Goal: Task Accomplishment & Management: Manage account settings

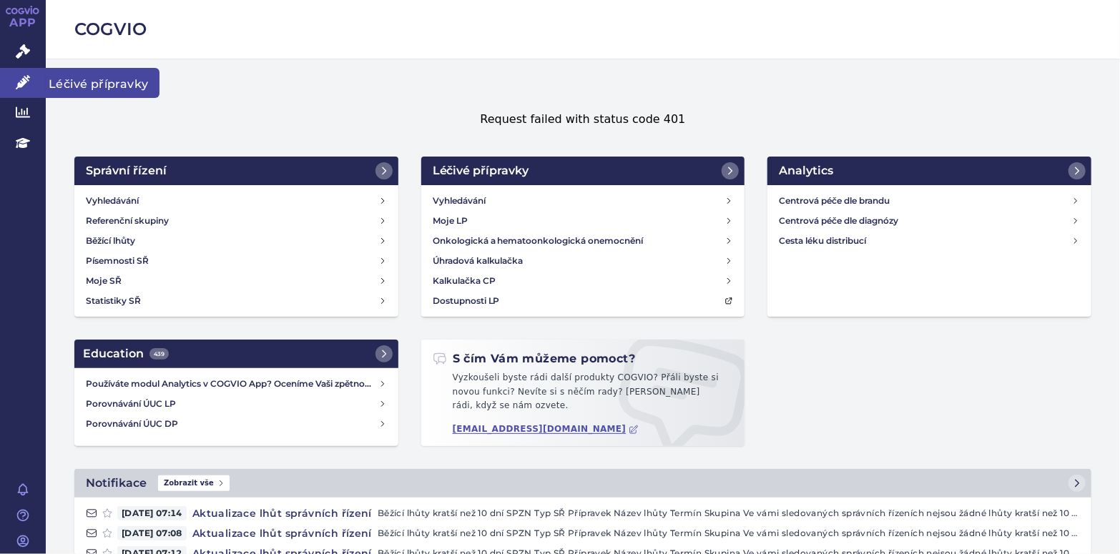
click at [27, 93] on link "Léčivé přípravky" at bounding box center [23, 83] width 46 height 30
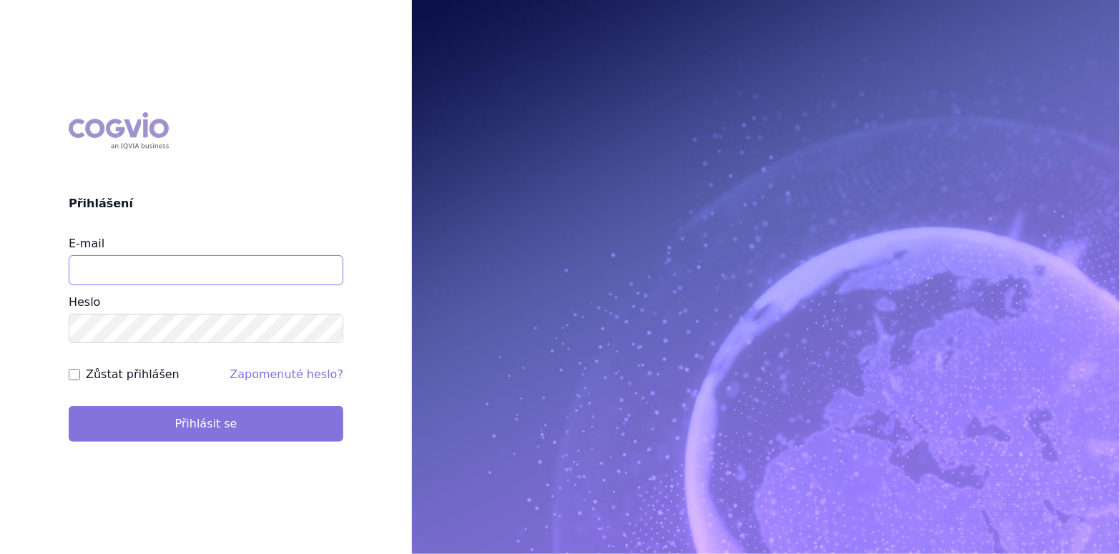
type input "katerina.krejcirikova@swixxbiopharma.com"
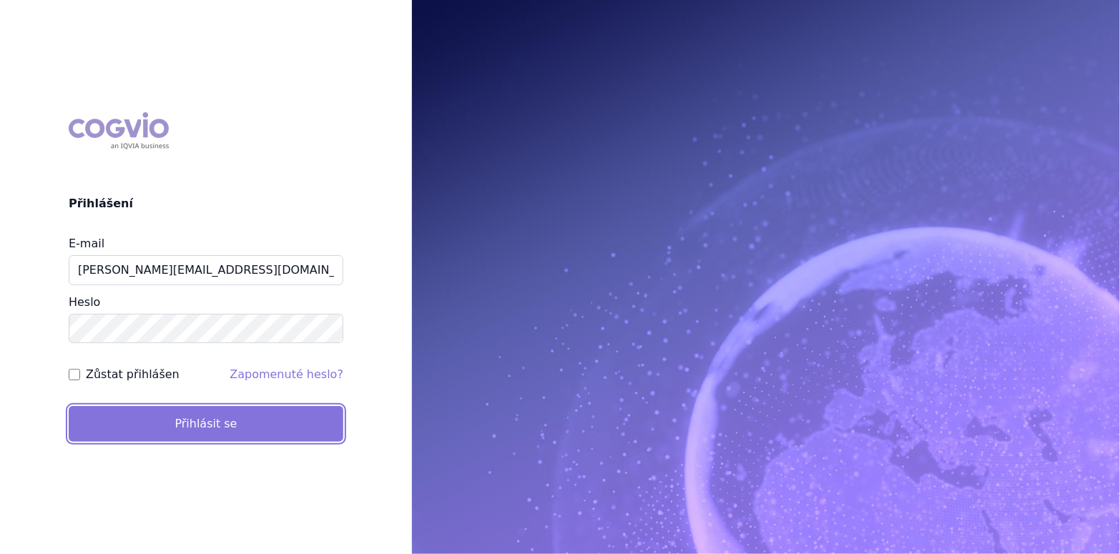
click at [289, 421] on button "Přihlásit se" at bounding box center [206, 424] width 275 height 36
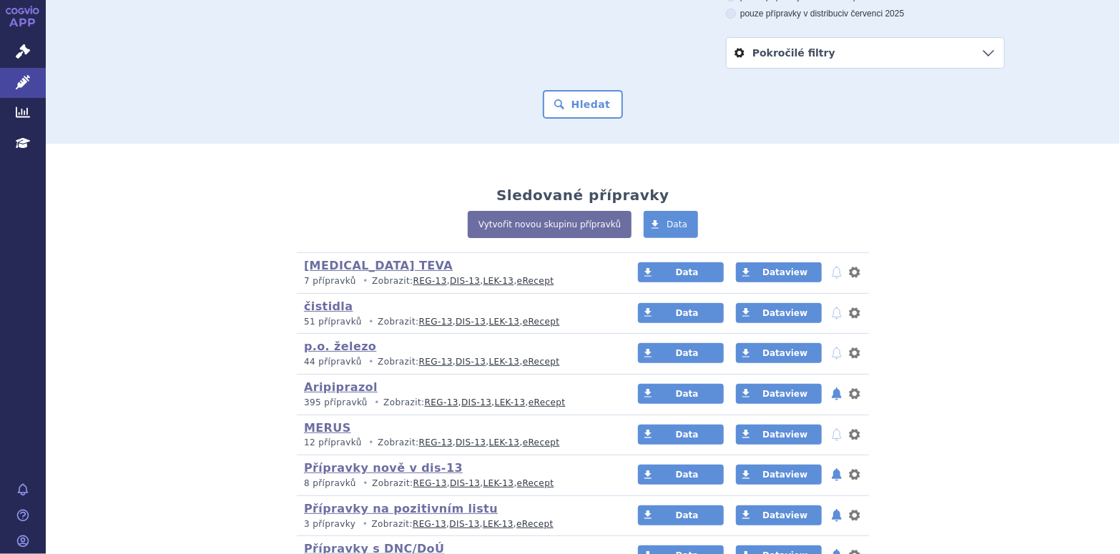
scroll to position [143, 0]
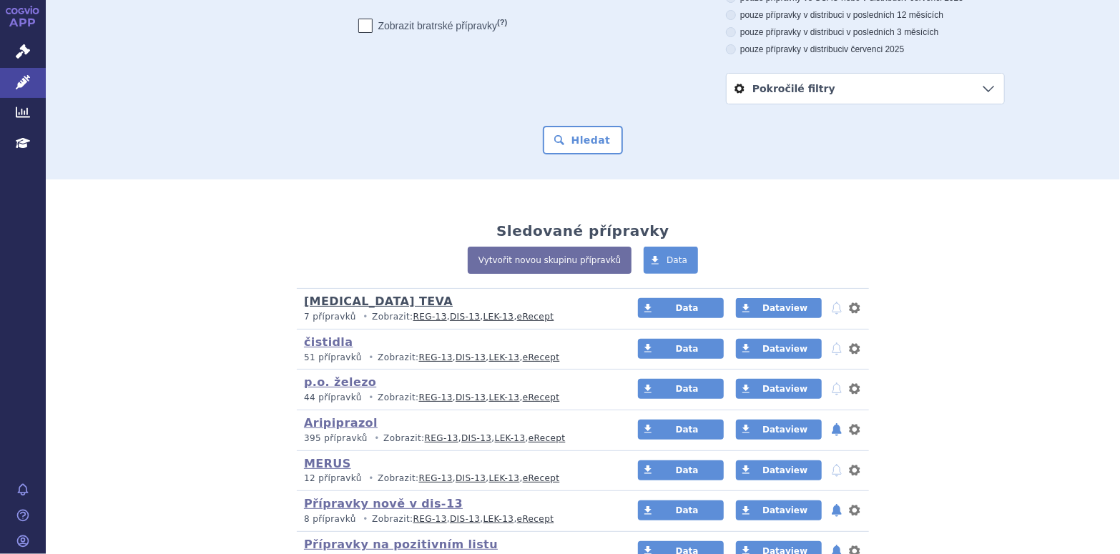
click at [384, 300] on link "Ferric Carboxymaltose TEVA" at bounding box center [378, 302] width 149 height 14
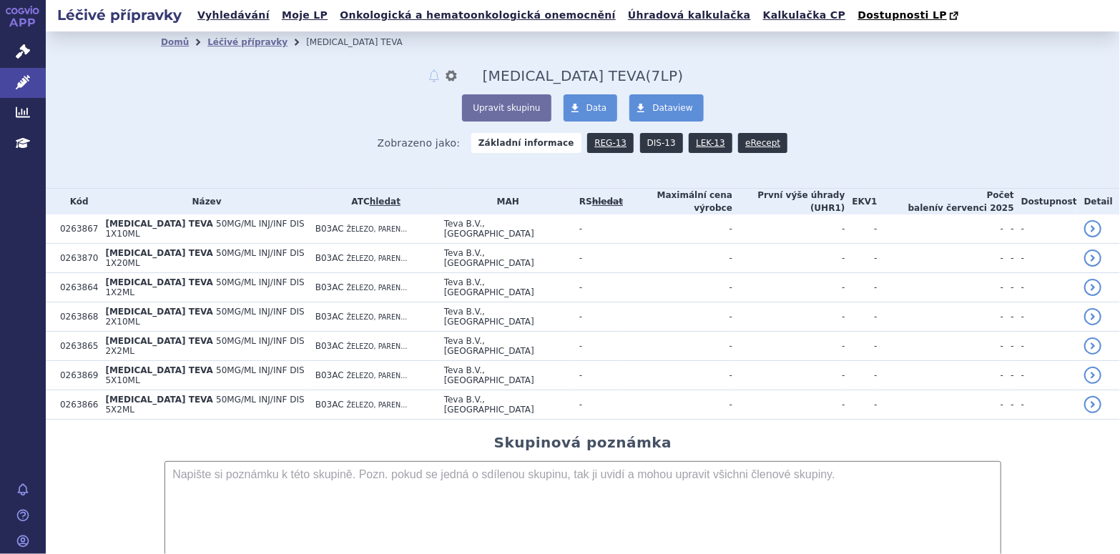
click at [645, 142] on link "DIS-13" at bounding box center [661, 143] width 43 height 20
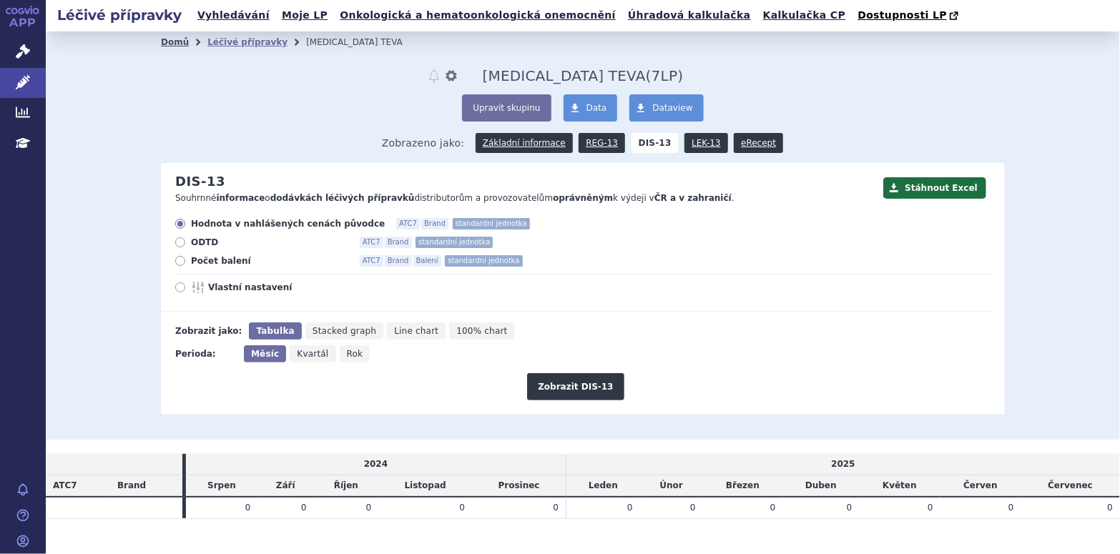
click at [175, 45] on link "Domů" at bounding box center [175, 42] width 28 height 10
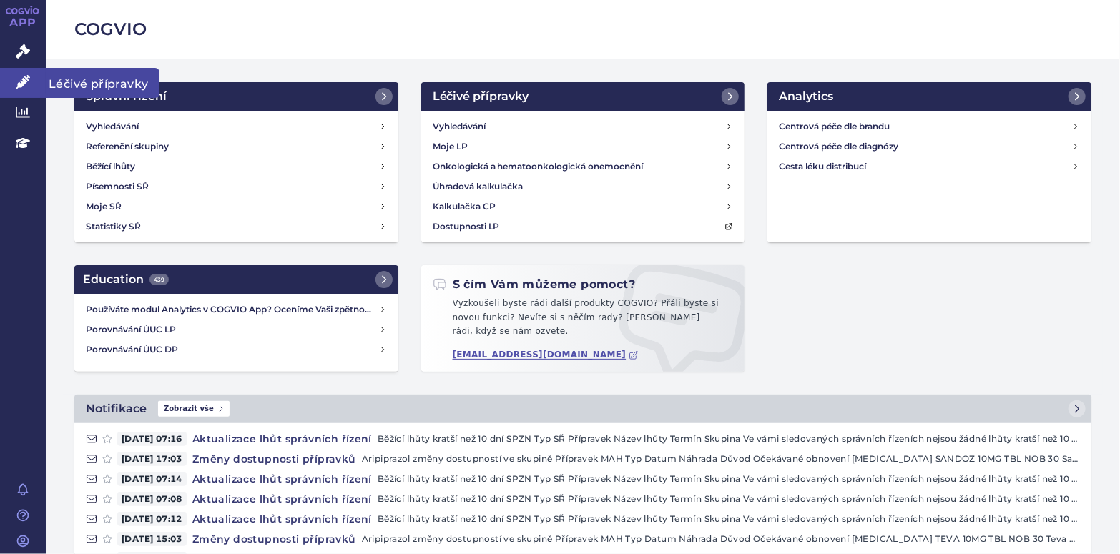
drag, startPoint x: 28, startPoint y: 84, endPoint x: 29, endPoint y: 77, distance: 7.2
click at [28, 83] on icon at bounding box center [23, 82] width 14 height 14
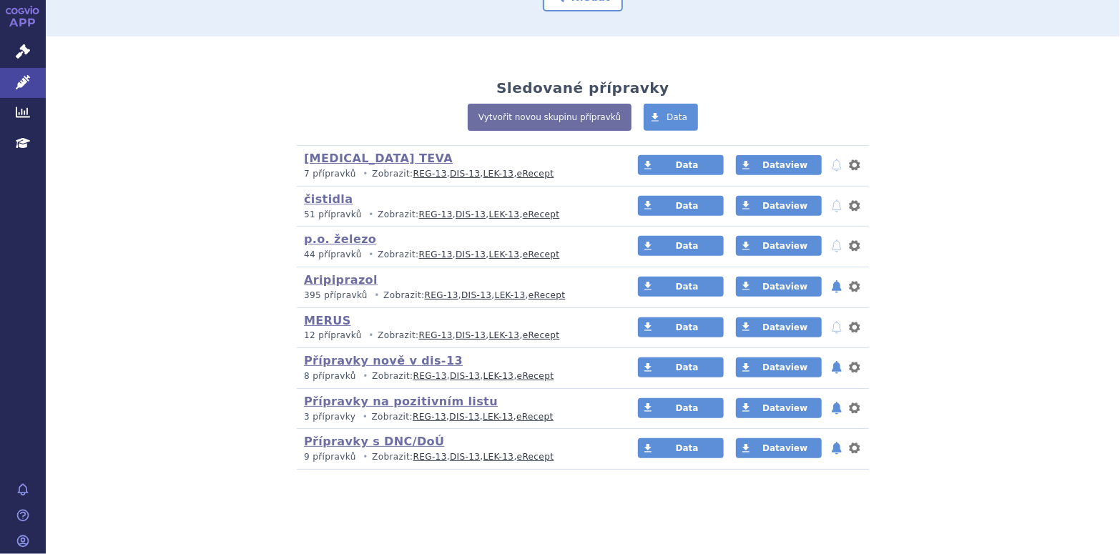
scroll to position [286, 0]
click at [317, 318] on link "MERUS" at bounding box center [327, 321] width 47 height 14
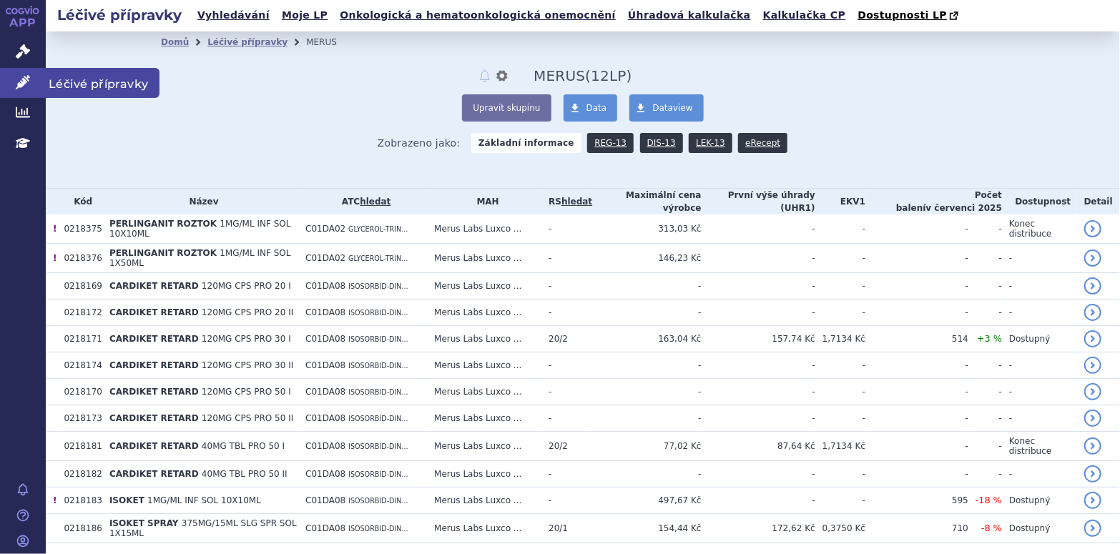
drag, startPoint x: 26, startPoint y: 77, endPoint x: 34, endPoint y: 77, distance: 7.9
click at [26, 77] on icon at bounding box center [23, 82] width 14 height 14
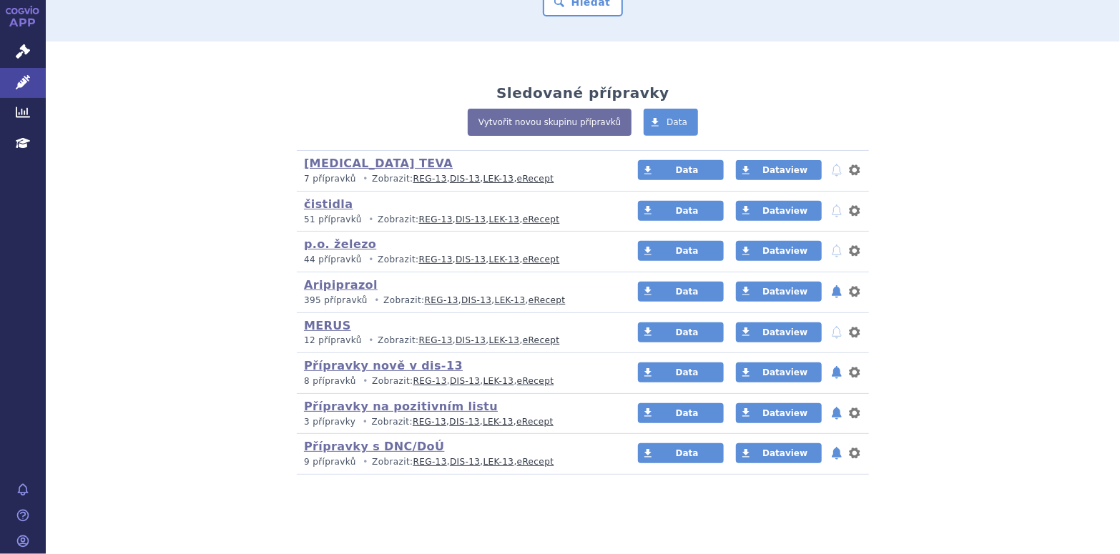
scroll to position [286, 0]
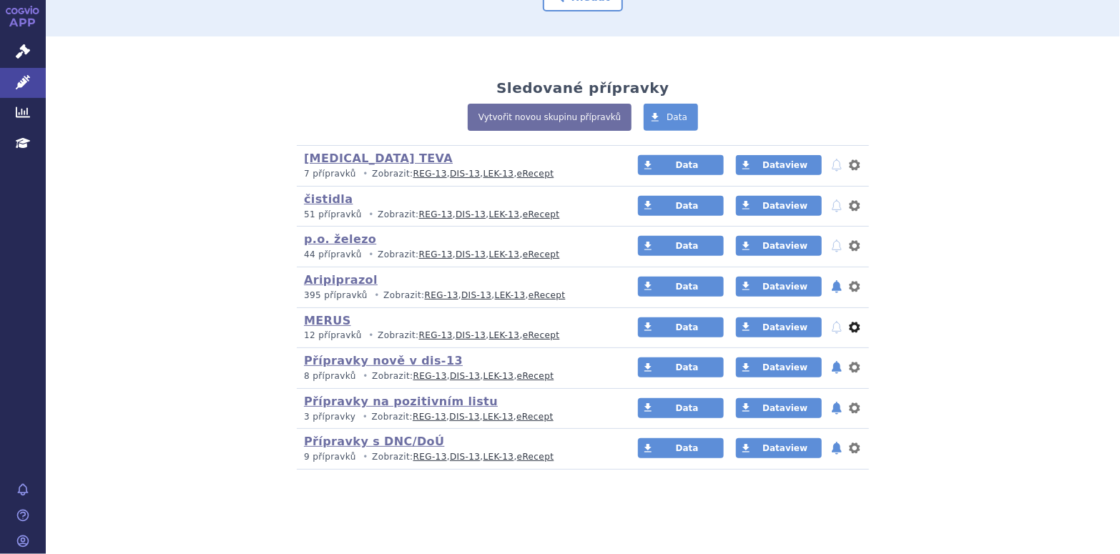
click at [852, 329] on button "nastavení" at bounding box center [855, 327] width 14 height 17
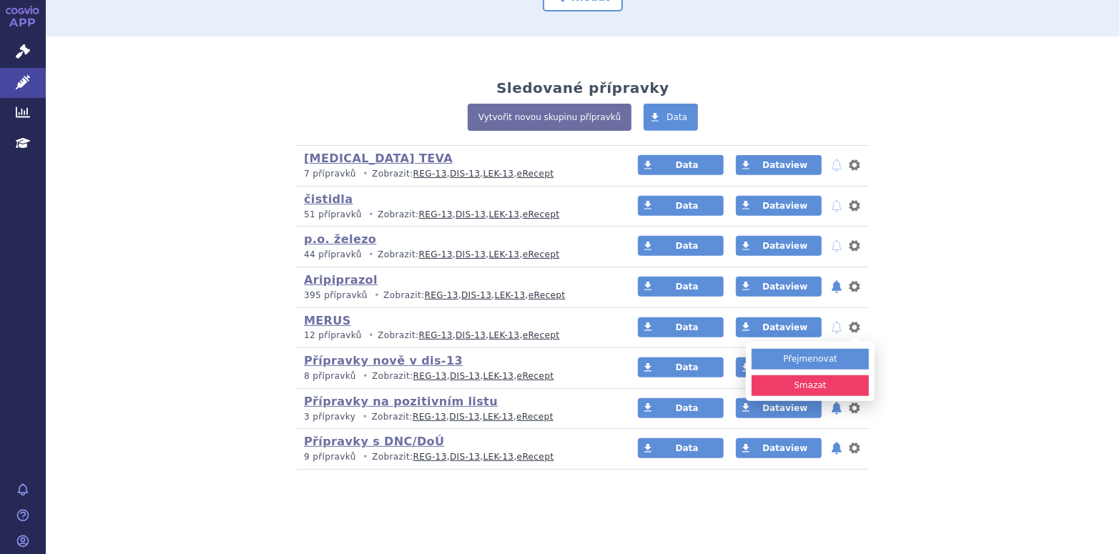
drag, startPoint x: 831, startPoint y: 391, endPoint x: 770, endPoint y: 382, distance: 61.4
click at [828, 390] on button "Smazat" at bounding box center [810, 386] width 117 height 21
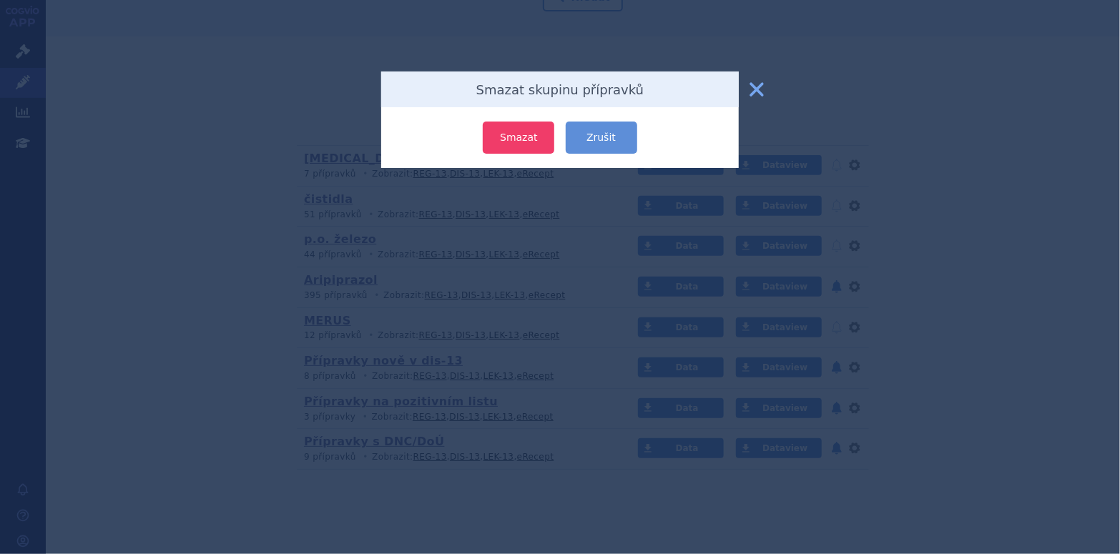
click at [521, 139] on button "Smazat" at bounding box center [519, 138] width 72 height 32
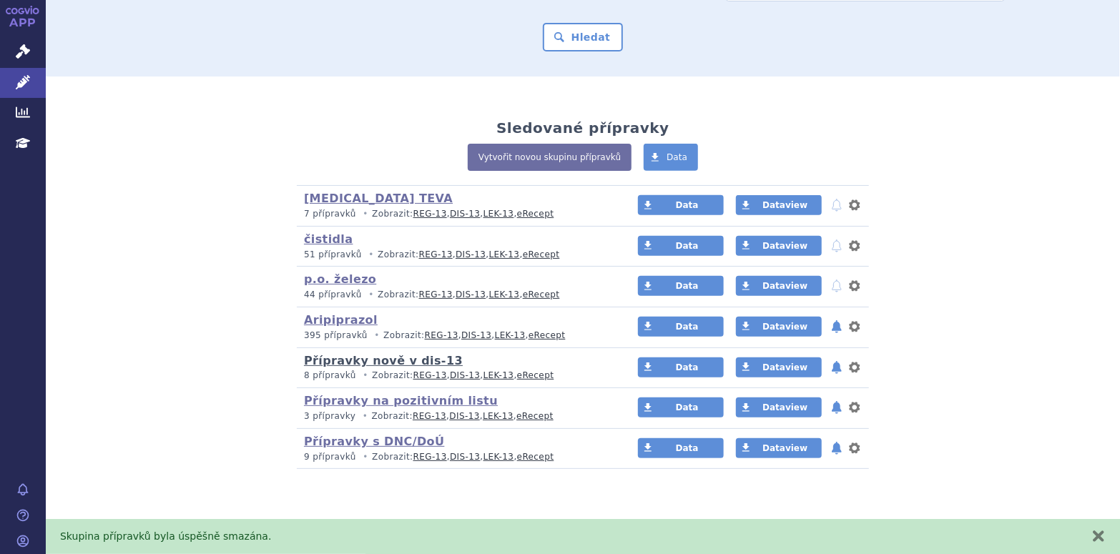
click at [347, 360] on link "Přípravky nově v dis-13" at bounding box center [383, 361] width 159 height 14
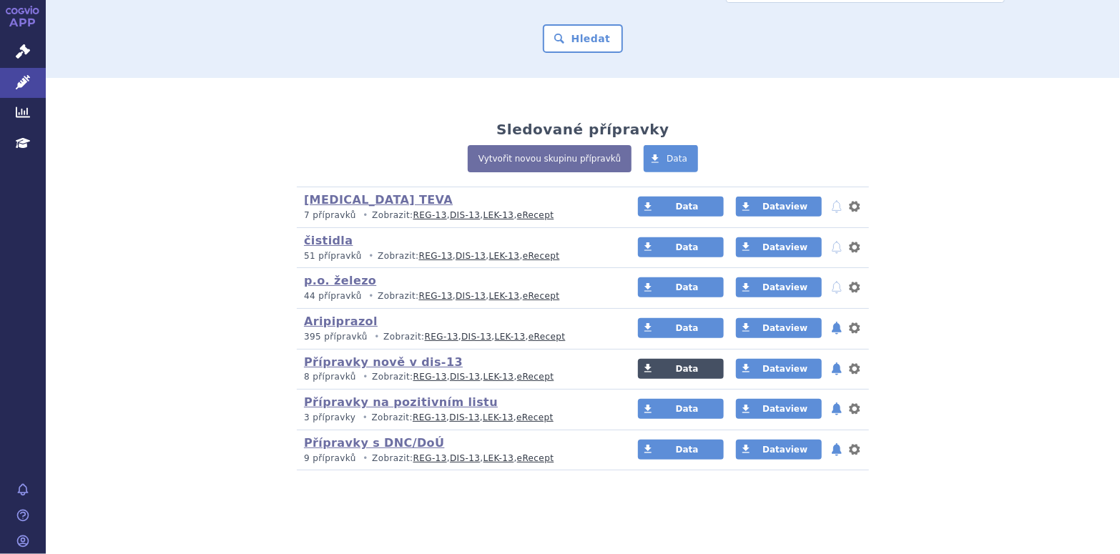
scroll to position [246, 0]
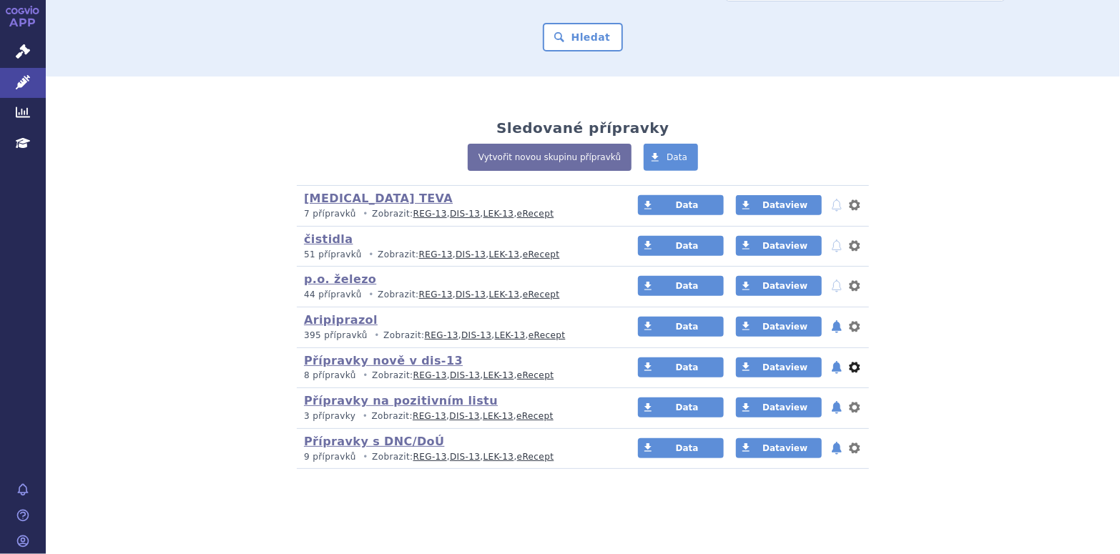
click at [853, 368] on button "nastavení" at bounding box center [855, 367] width 14 height 17
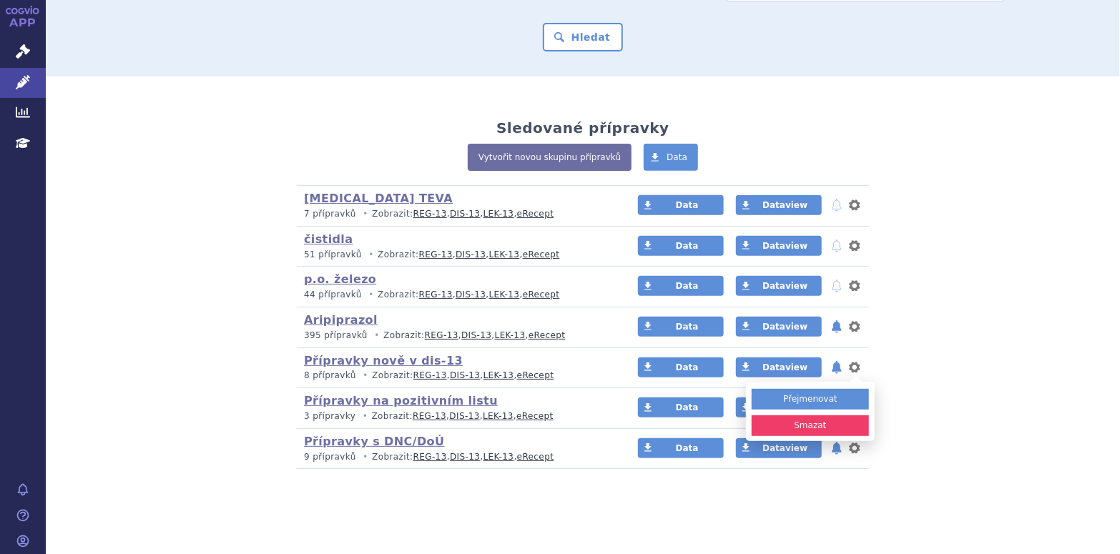
click at [793, 425] on button "Smazat" at bounding box center [810, 426] width 117 height 21
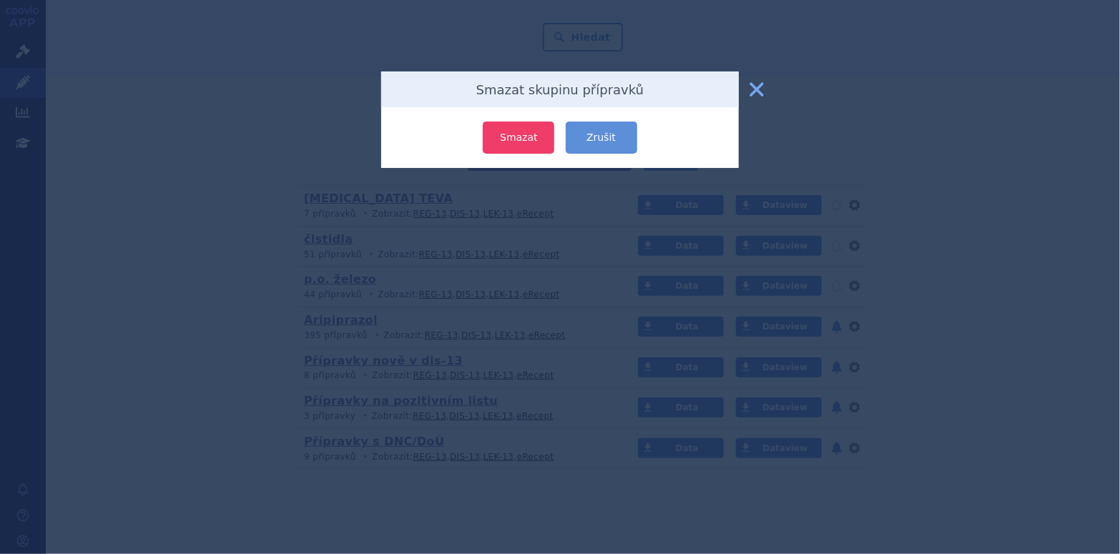
click at [535, 139] on button "Smazat" at bounding box center [519, 138] width 72 height 32
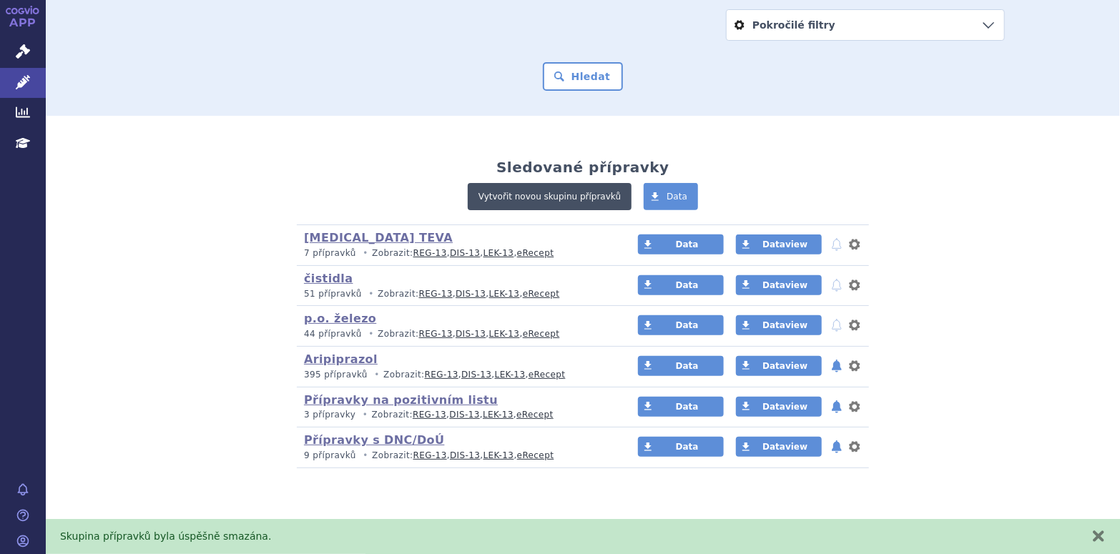
scroll to position [205, 0]
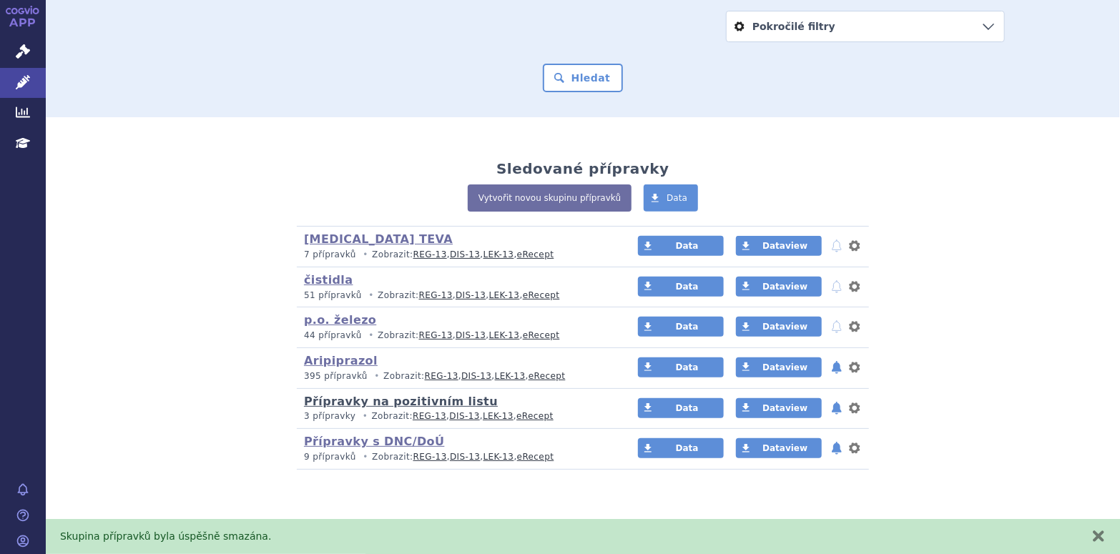
click at [419, 398] on link "Přípravky na pozitivním listu" at bounding box center [401, 402] width 194 height 14
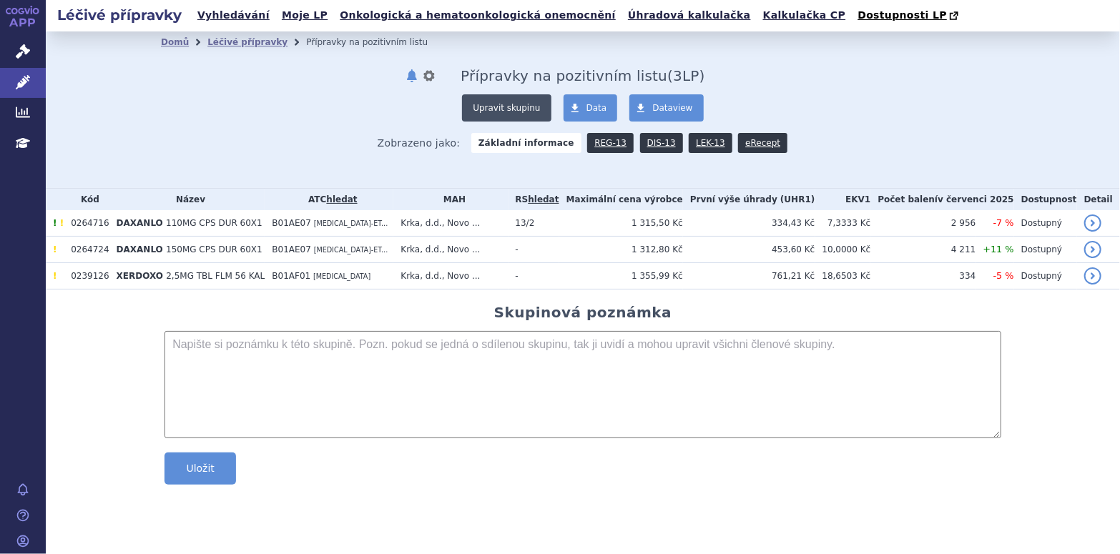
click at [511, 95] on div "Domů Léčivé přípravky Přípravky na pozitivním listu notifikace nastavení Přejme…" at bounding box center [583, 108] width 844 height 110
drag, startPoint x: 511, startPoint y: 95, endPoint x: 522, endPoint y: 114, distance: 22.5
click at [522, 114] on button "Upravit skupinu" at bounding box center [506, 107] width 89 height 27
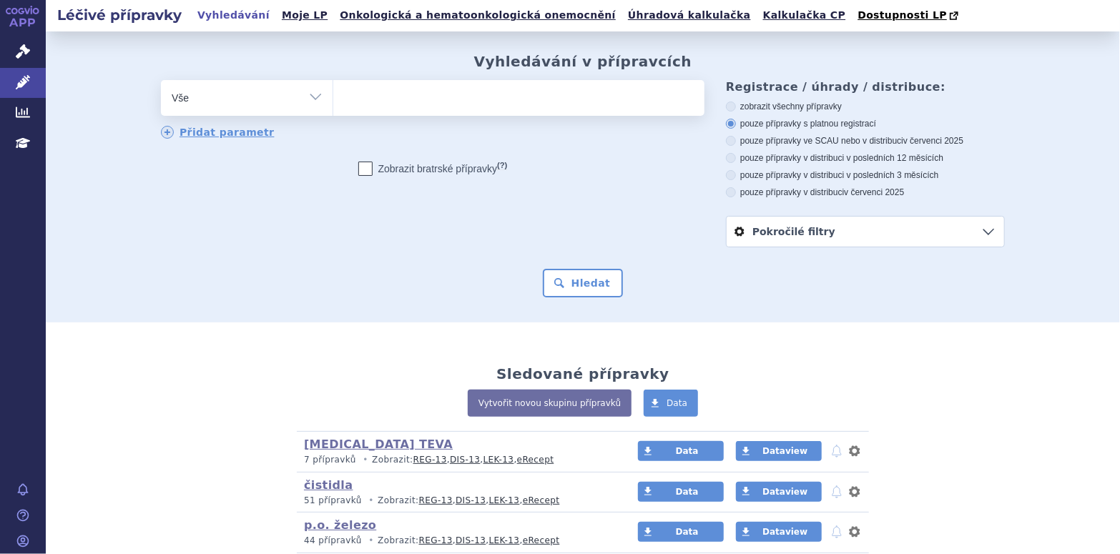
scroll to position [205, 0]
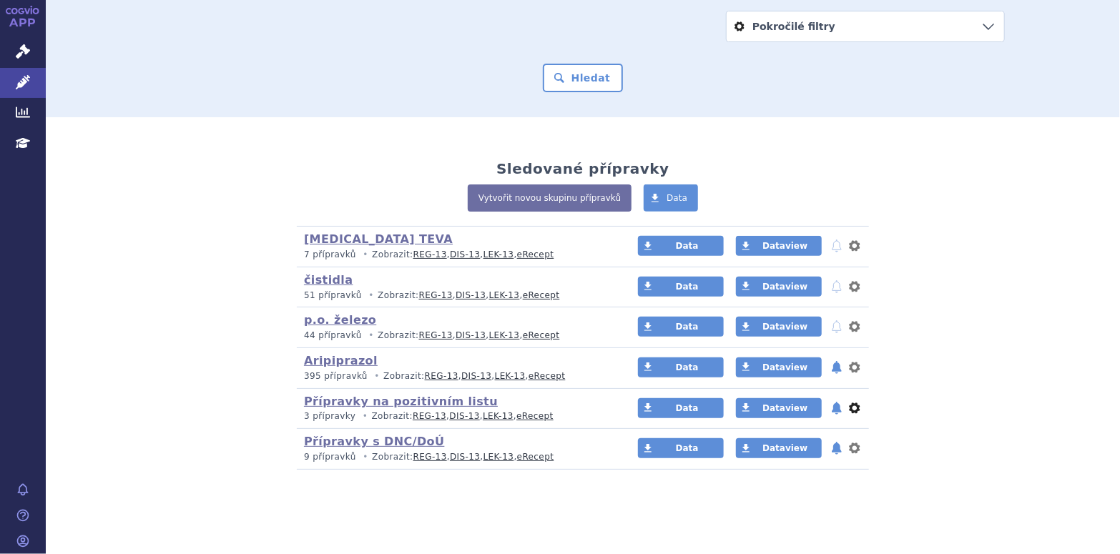
click at [853, 408] on button "nastavení" at bounding box center [855, 408] width 14 height 17
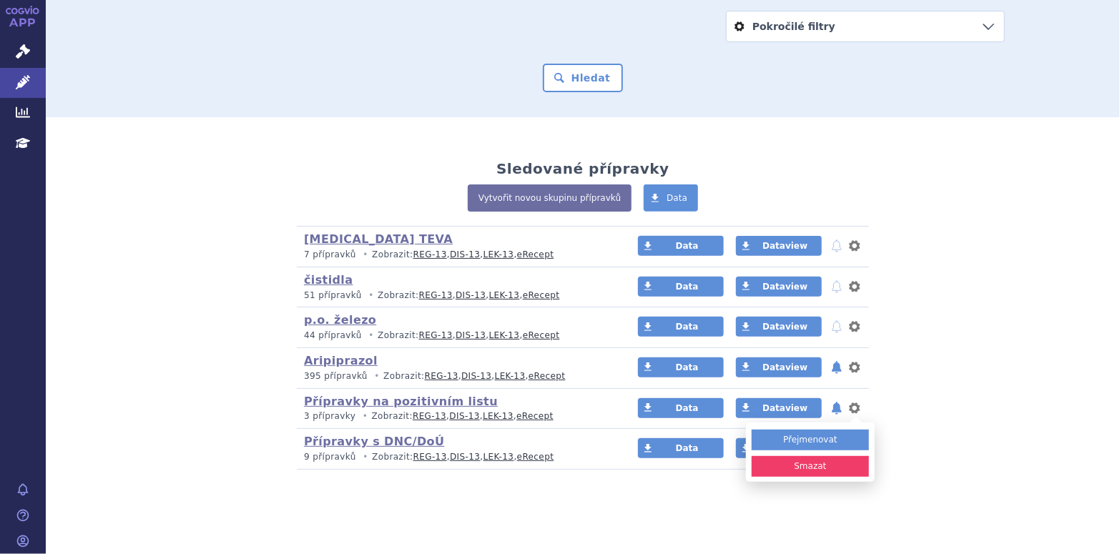
drag, startPoint x: 829, startPoint y: 464, endPoint x: 806, endPoint y: 462, distance: 23.0
click at [825, 464] on button "Smazat" at bounding box center [810, 466] width 117 height 21
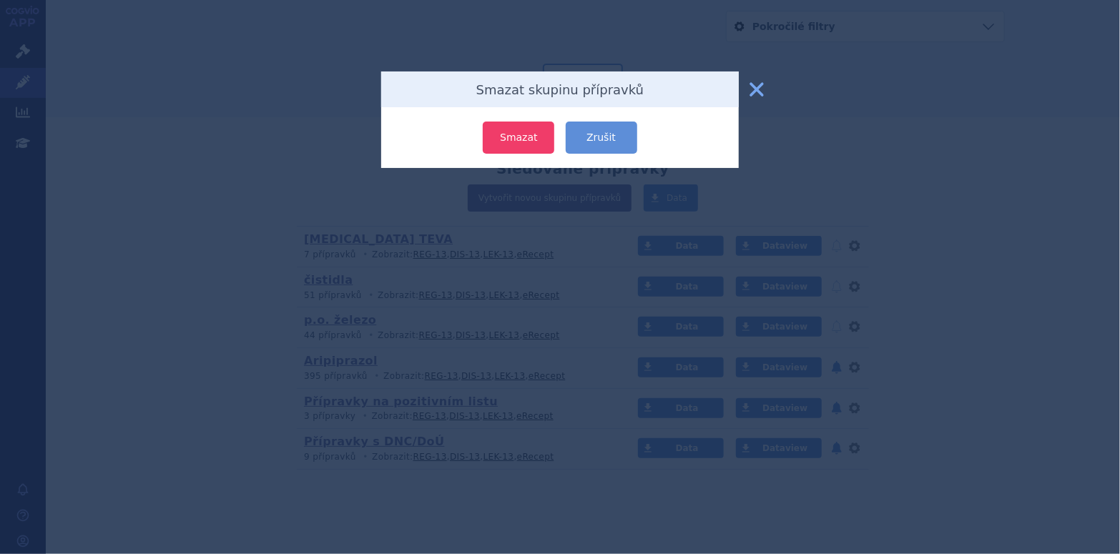
click at [540, 145] on button "Smazat" at bounding box center [519, 138] width 72 height 32
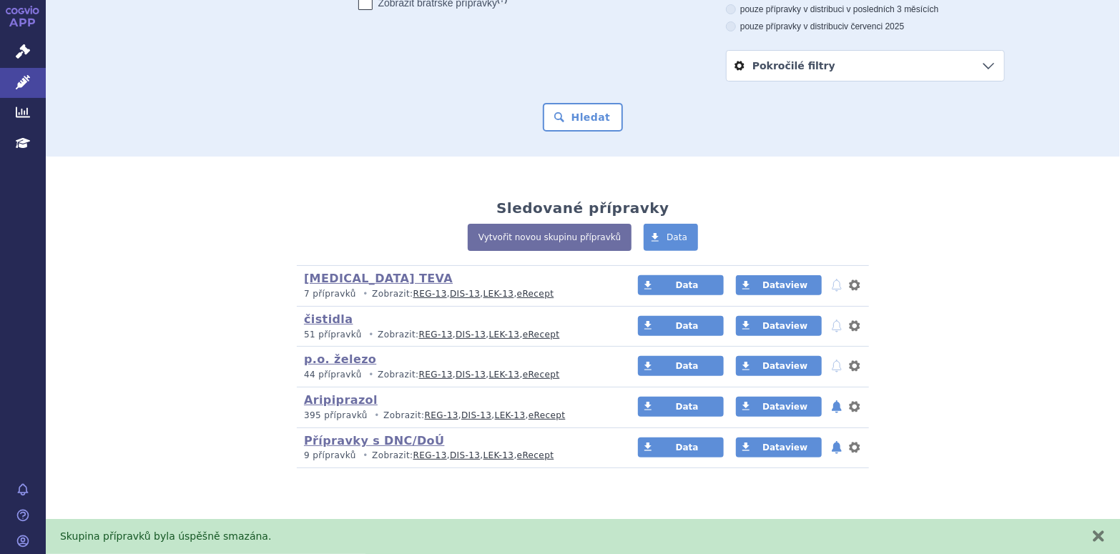
scroll to position [165, 0]
click at [348, 438] on link "Přípravky s DNC/DoÚ" at bounding box center [374, 442] width 141 height 14
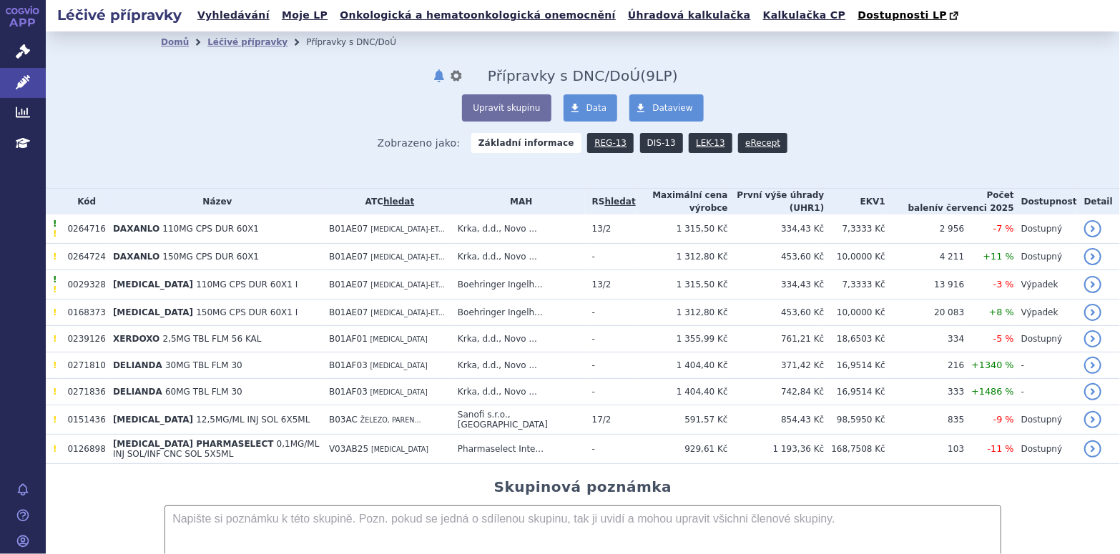
click at [644, 146] on link "DIS-13" at bounding box center [661, 143] width 43 height 20
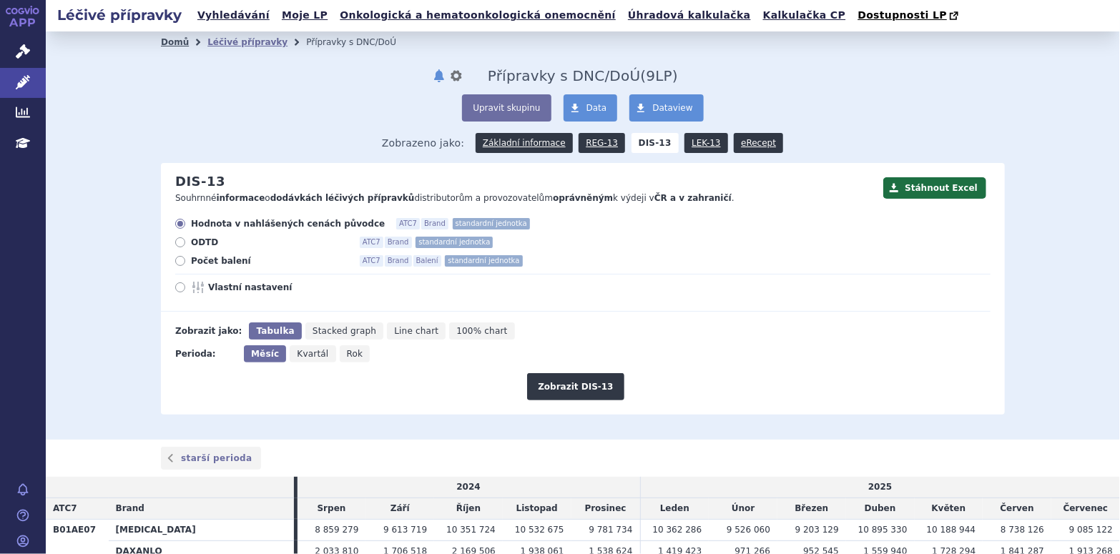
click at [172, 44] on link "Domů" at bounding box center [175, 42] width 28 height 10
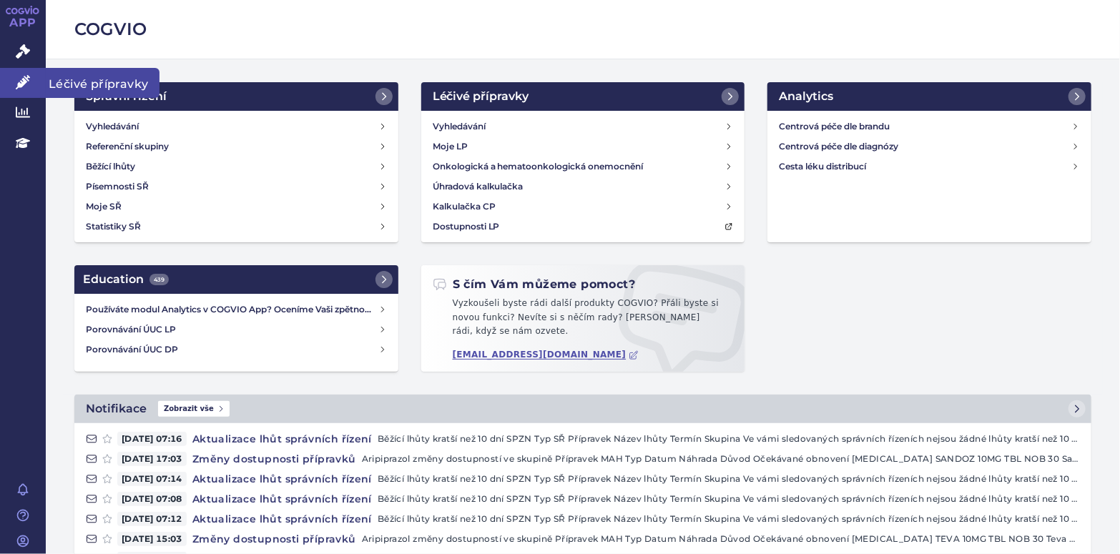
click at [14, 80] on link "Léčivé přípravky" at bounding box center [23, 83] width 46 height 30
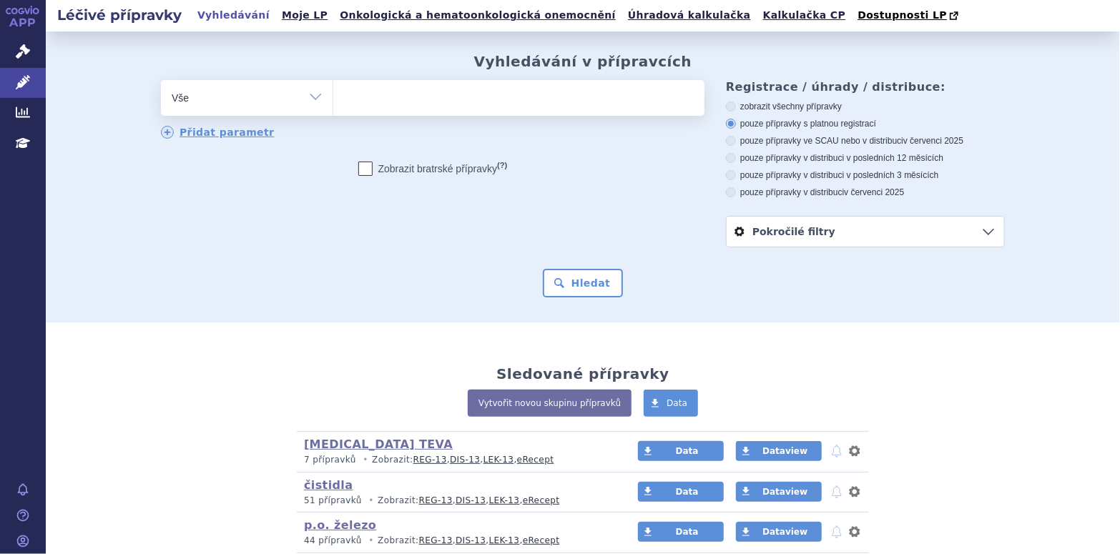
scroll to position [165, 0]
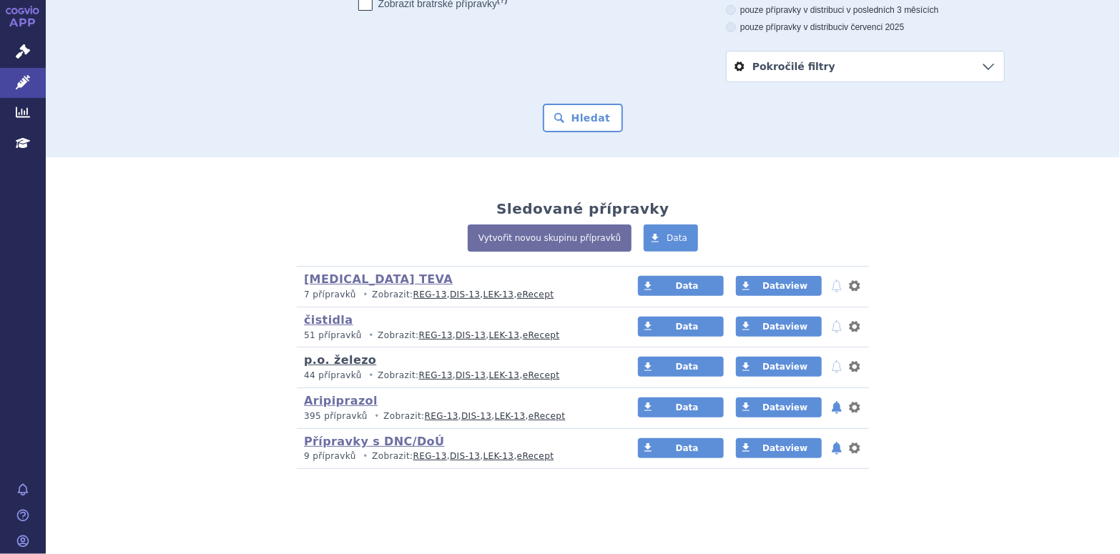
click at [319, 360] on link "p.o. železo" at bounding box center [340, 360] width 72 height 14
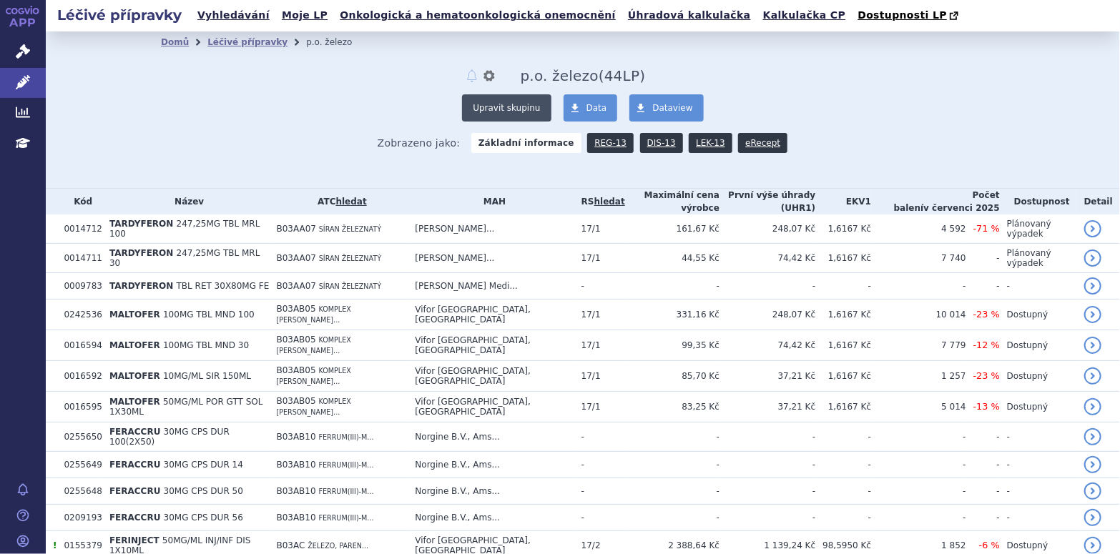
click at [490, 109] on button "Upravit skupinu" at bounding box center [506, 107] width 89 height 27
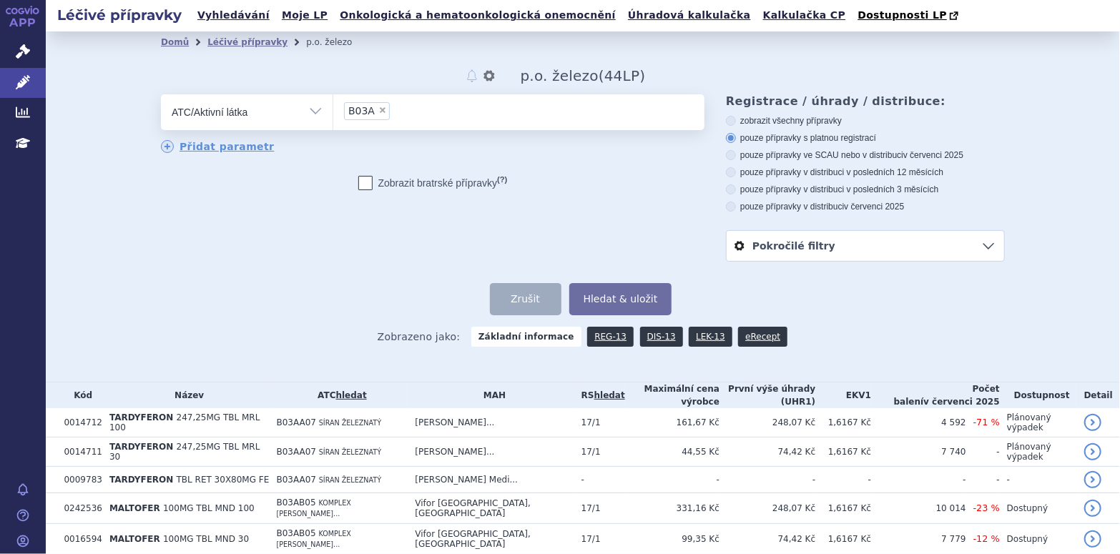
drag, startPoint x: 308, startPoint y: 106, endPoint x: 314, endPoint y: 112, distance: 8.6
click at [308, 106] on select "Vše Přípravek/SUKL kód MAH VPOIS ATC/Aktivní látka Léková forma Síla" at bounding box center [247, 110] width 172 height 32
click at [545, 155] on div "odstranit Vše Přípravek/SUKL kód MAH VPOIS ATC/Aktivní látka" at bounding box center [433, 152] width 544 height 117
click at [537, 79] on span "p.o. železo" at bounding box center [560, 75] width 78 height 17
click at [493, 77] on button "nastavení" at bounding box center [489, 75] width 14 height 17
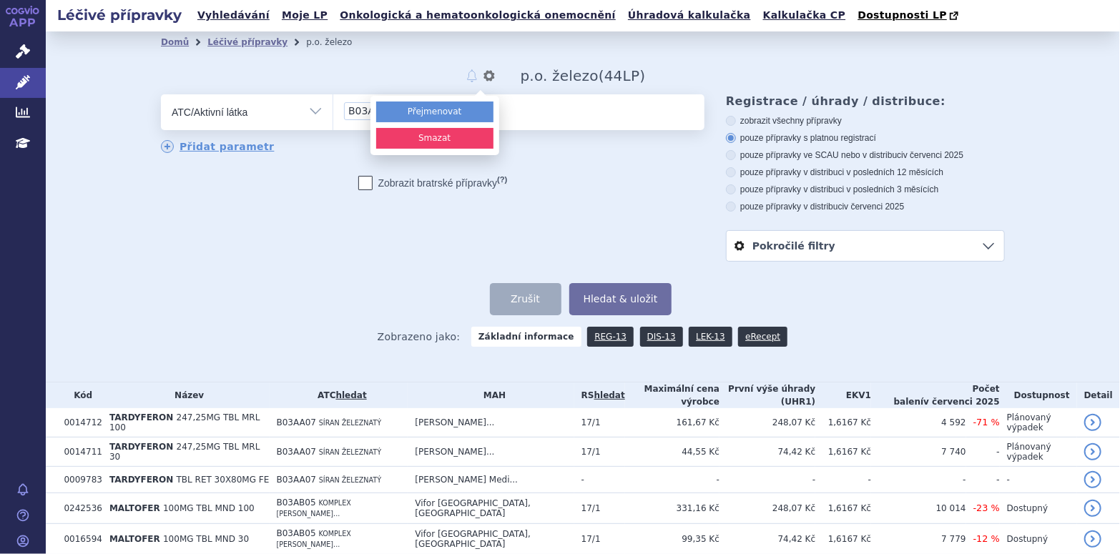
click at [479, 116] on button "Přejmenovat" at bounding box center [434, 112] width 117 height 21
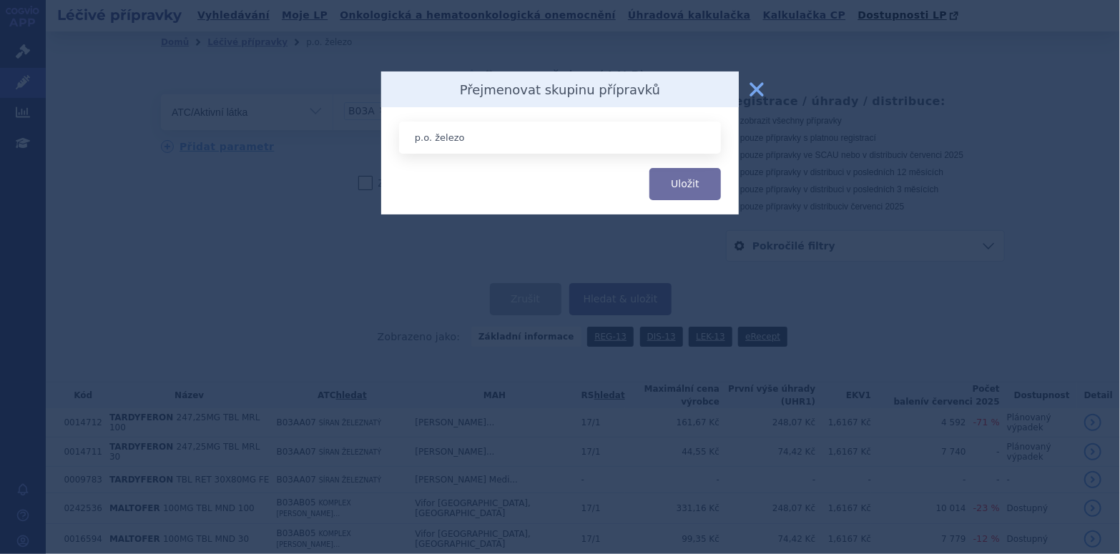
click at [431, 140] on input "p.o. železo" at bounding box center [560, 138] width 322 height 32
click at [448, 135] on input "železo" at bounding box center [560, 138] width 322 height 32
type input "železo all"
click at [691, 186] on button "Uložit" at bounding box center [686, 184] width 72 height 32
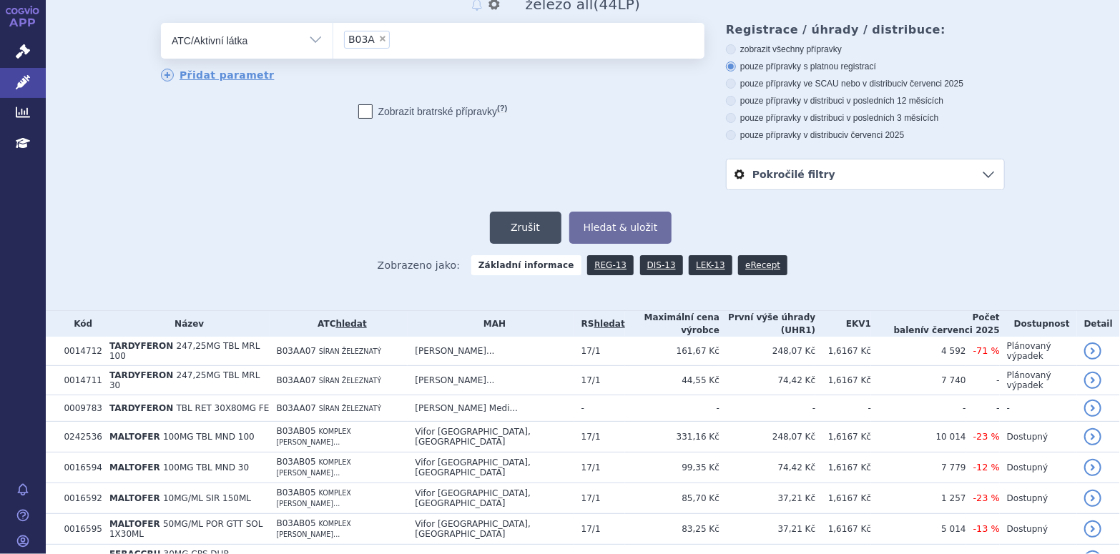
scroll to position [72, 0]
click at [315, 38] on select "Vše Přípravek/SUKL kód MAH VPOIS ATC/Aktivní látka Léková forma Síla" at bounding box center [247, 39] width 172 height 32
select select "filter-product"
click at [161, 24] on select "Vše Přípravek/SUKL kód MAH VPOIS ATC/Aktivní látka Léková forma Síla" at bounding box center [247, 39] width 172 height 32
click at [351, 42] on ul at bounding box center [518, 38] width 371 height 30
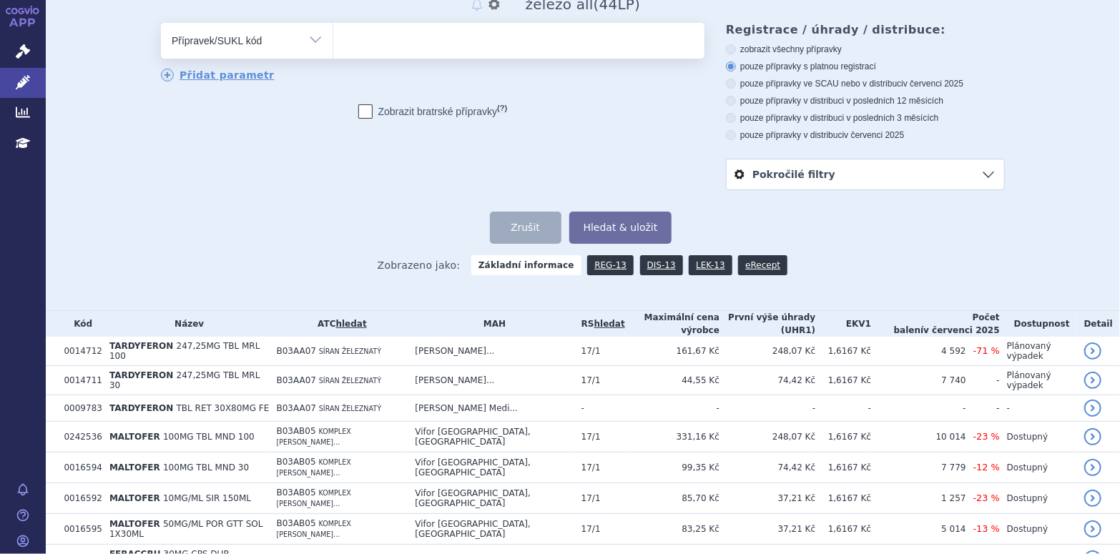
click at [333, 42] on select at bounding box center [333, 40] width 1 height 36
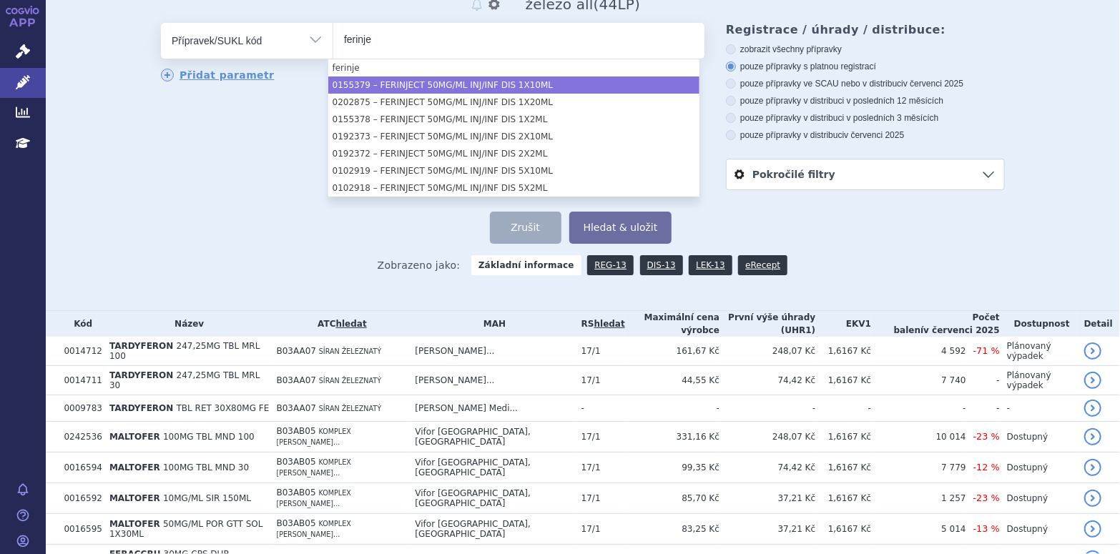
type input "ferinje"
select select "53658c6d-1e4b-4923-aa20-29d94d3673f5"
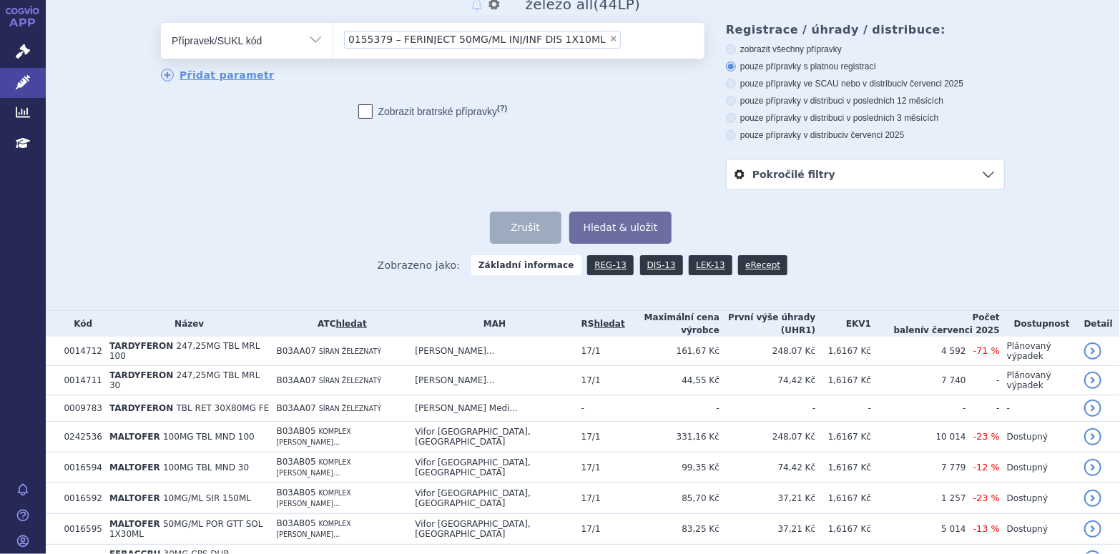
click at [609, 38] on span "×" at bounding box center [613, 38] width 9 height 9
click at [333, 38] on select "0155379 – FERINJECT 50MG/ML INJ/INF DIS 1X10ML" at bounding box center [333, 40] width 1 height 36
select select
click at [311, 38] on select "Vše Přípravek/SUKL kód MAH VPOIS ATC/Aktivní látka Léková forma Síla" at bounding box center [247, 39] width 172 height 32
select select "filter-all"
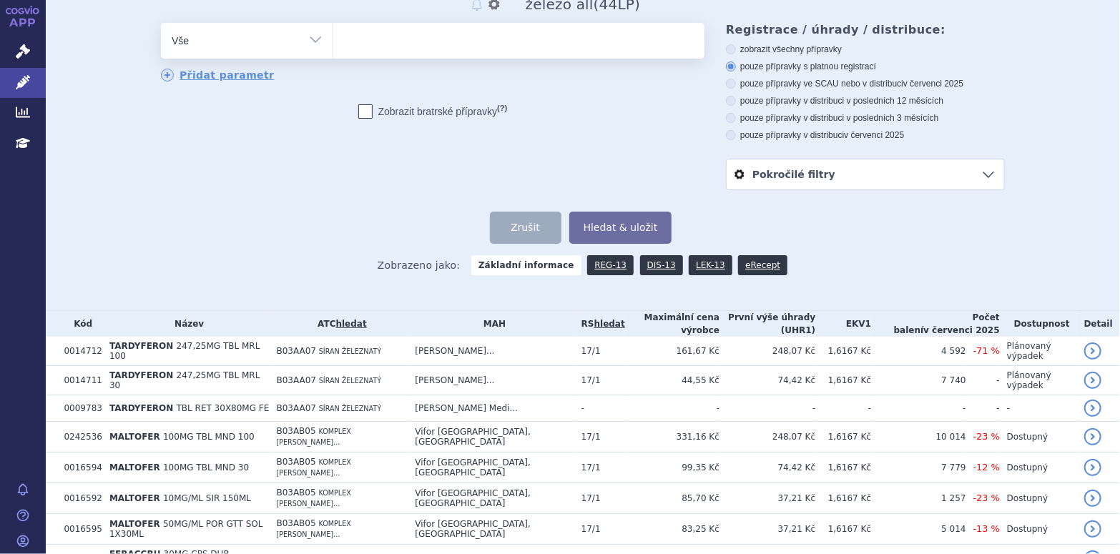
click at [161, 24] on select "Vše Přípravek/SUKL kód MAH VPOIS ATC/Aktivní látka Léková forma Síla" at bounding box center [247, 39] width 172 height 32
click at [378, 47] on ul at bounding box center [518, 38] width 371 height 30
click at [333, 47] on select at bounding box center [333, 40] width 1 height 36
type input "fe"
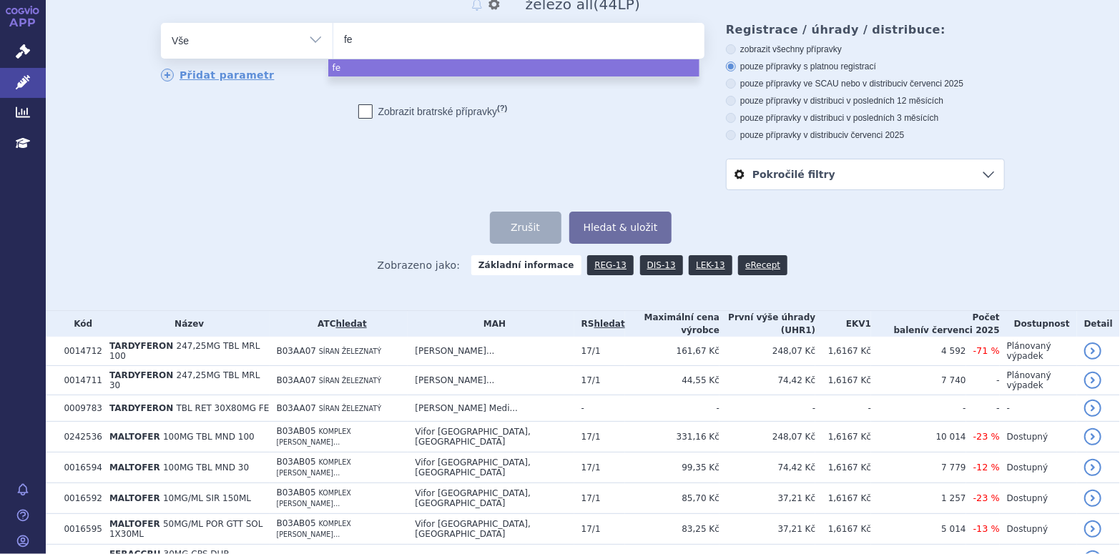
type input "fer"
type input "ferin"
type input "ferinj"
type input "ferinje"
type input "ferinjec"
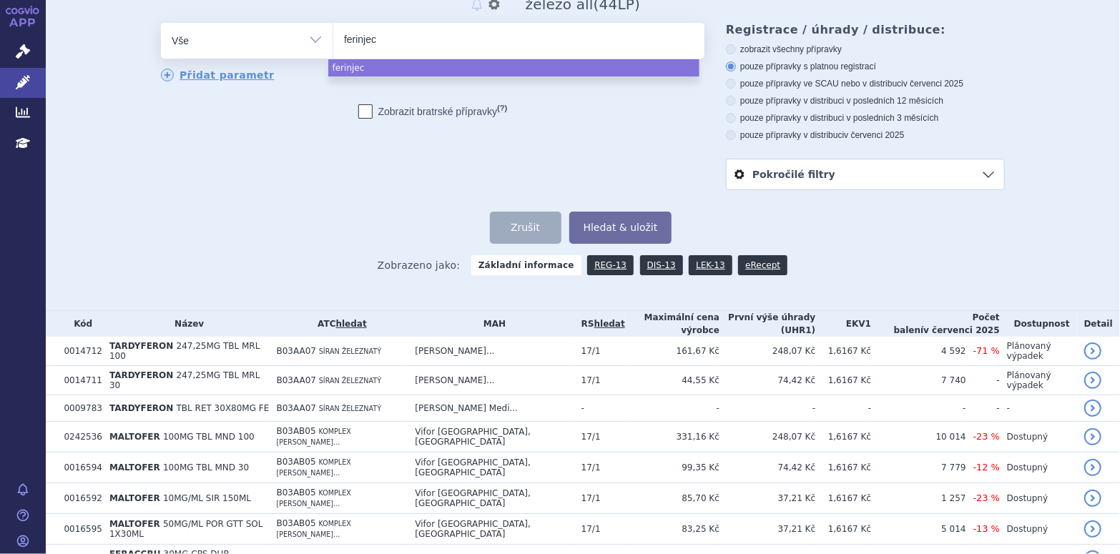
type input "ferinject"
select select "ferinject"
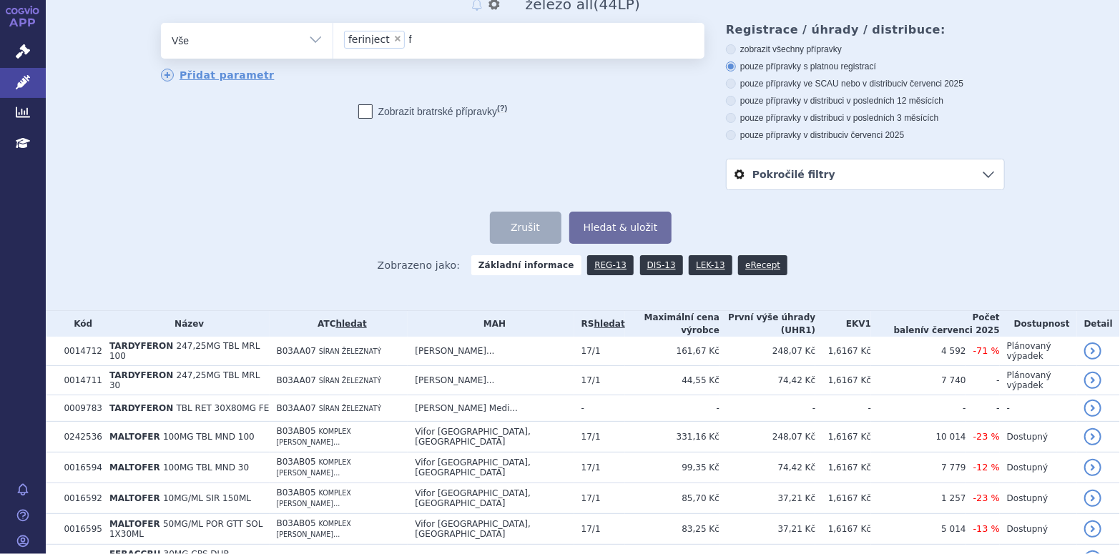
type input "fe"
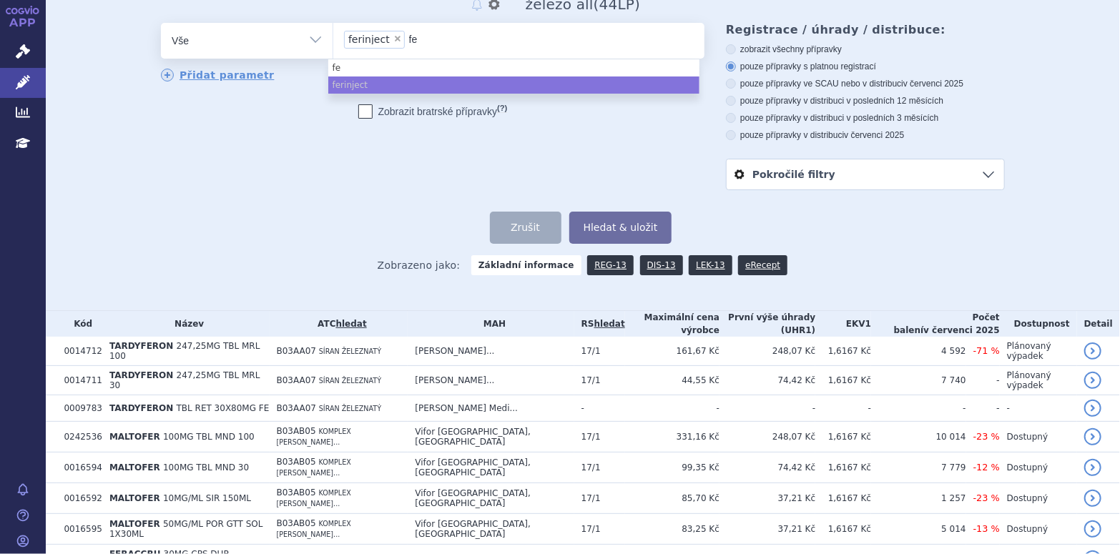
type input "fer"
type input "ferr"
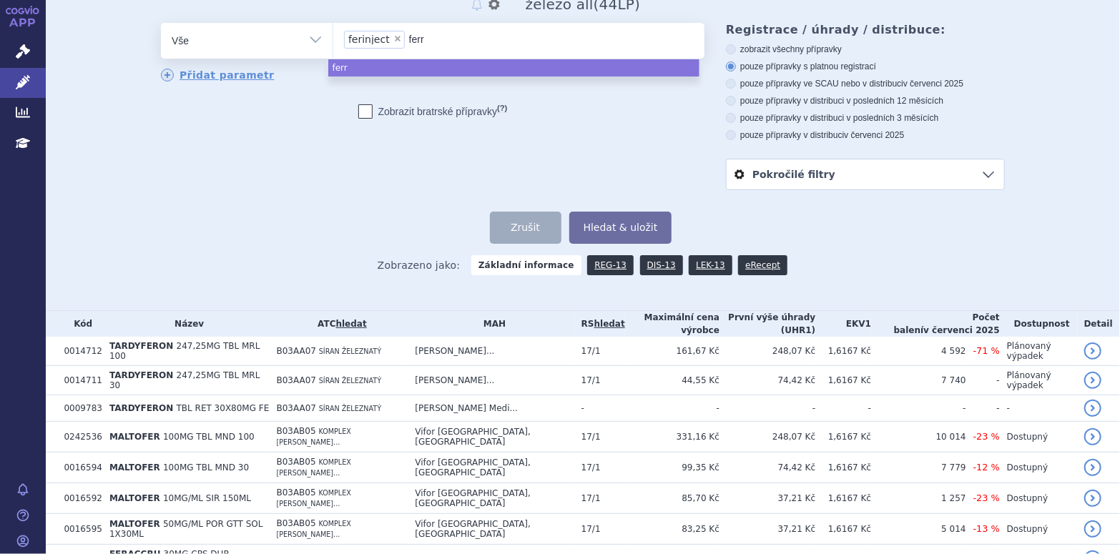
type input "ferrl"
type input "ferrle"
type input "ferrleci"
type input "[MEDICAL_DATA]"
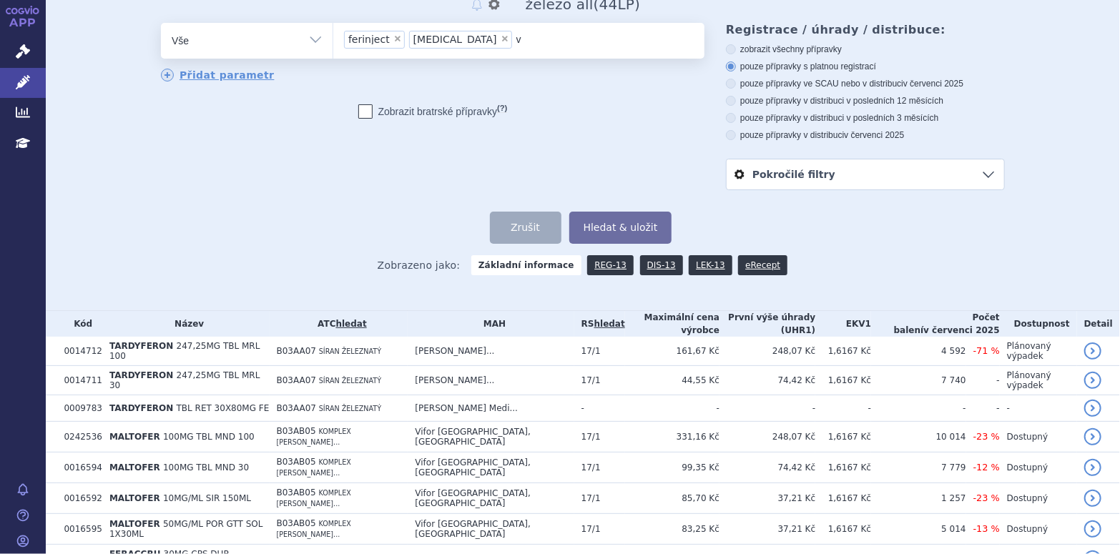
type input "ve"
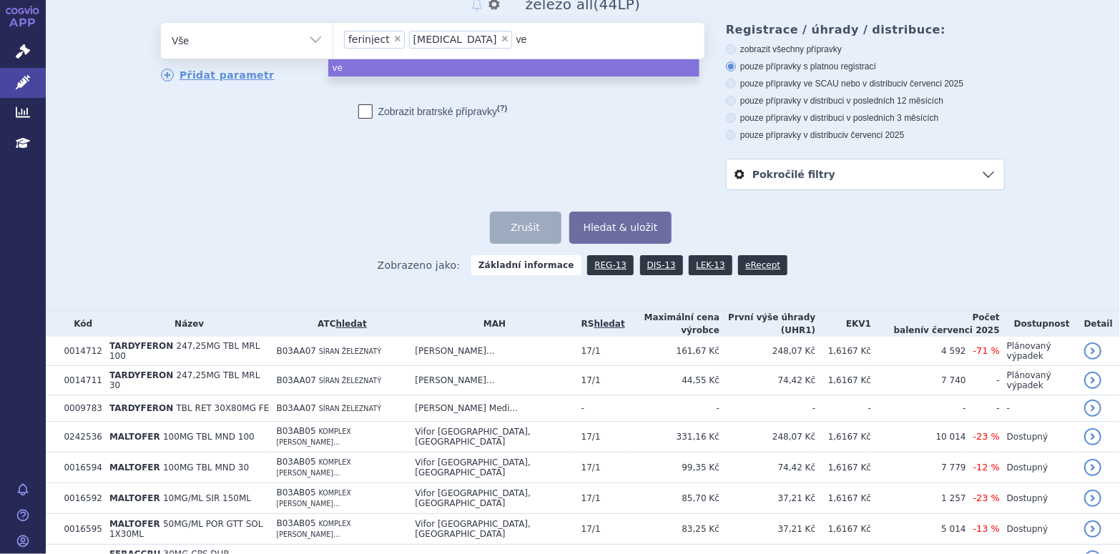
type input "ven"
type input "veno"
type input "venofe"
type input "[MEDICAL_DATA]"
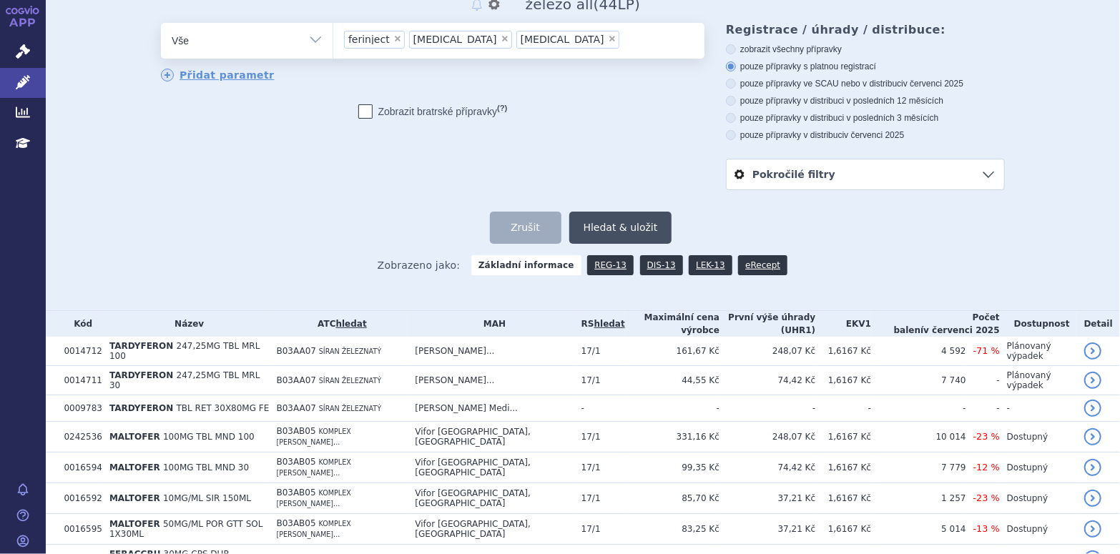
click at [609, 226] on button "Hledat & uložit" at bounding box center [620, 228] width 103 height 32
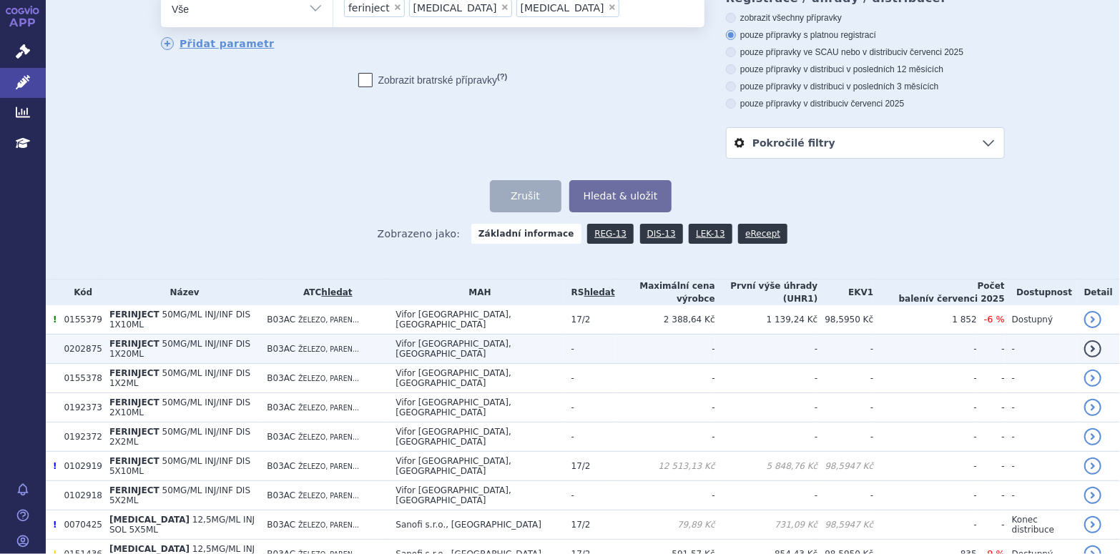
scroll to position [0, 0]
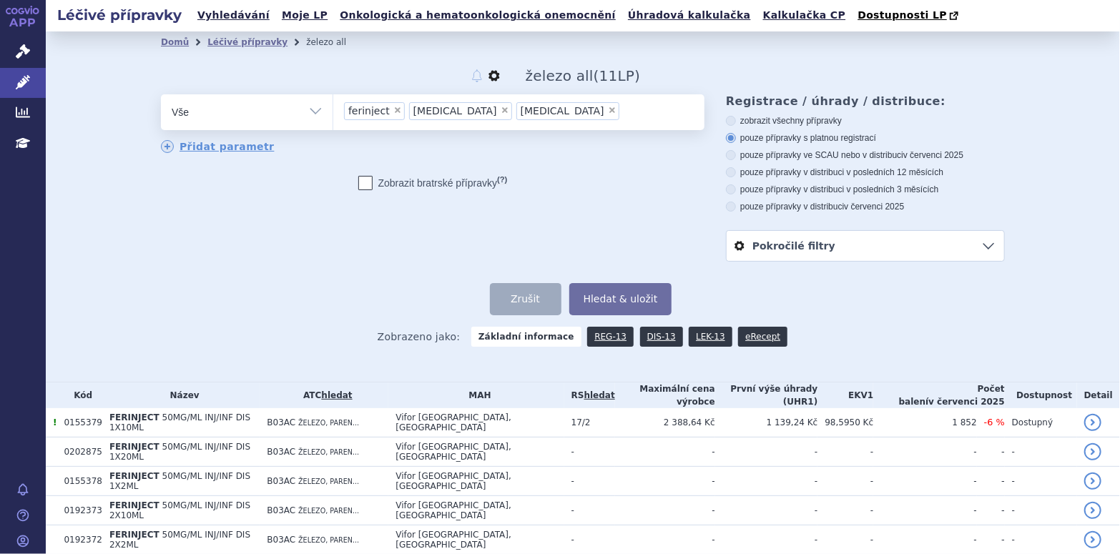
click at [487, 77] on button "nastavení" at bounding box center [494, 75] width 14 height 17
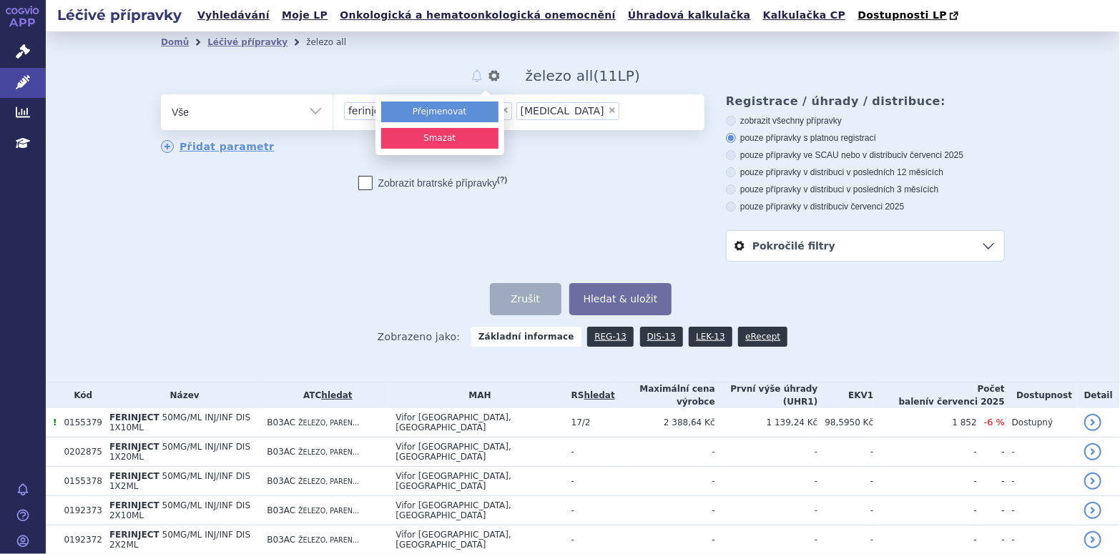
click at [461, 111] on button "Přejmenovat" at bounding box center [439, 112] width 117 height 21
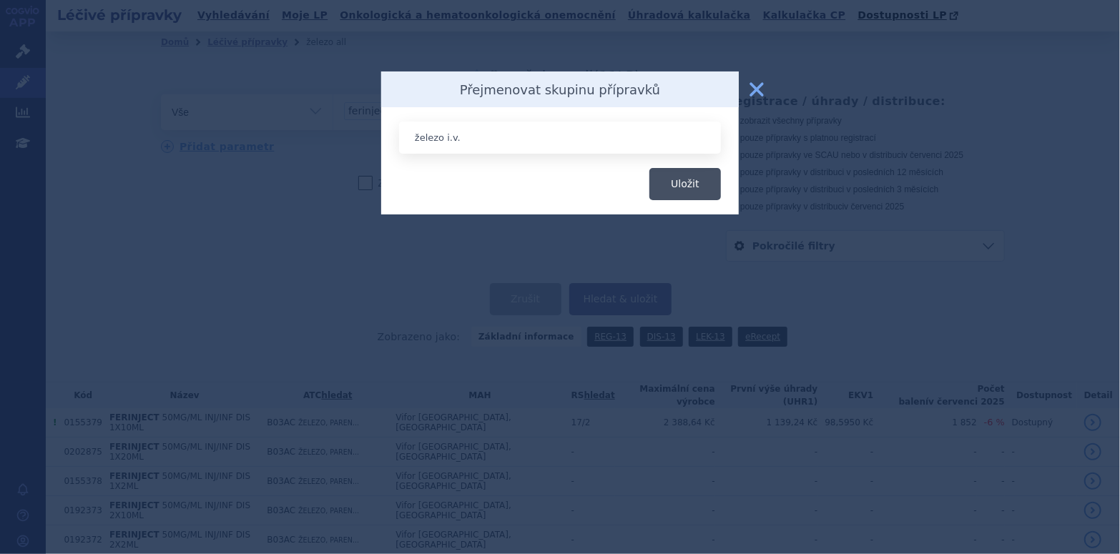
type input "železo i.v."
click at [704, 177] on button "Uložit" at bounding box center [686, 184] width 72 height 32
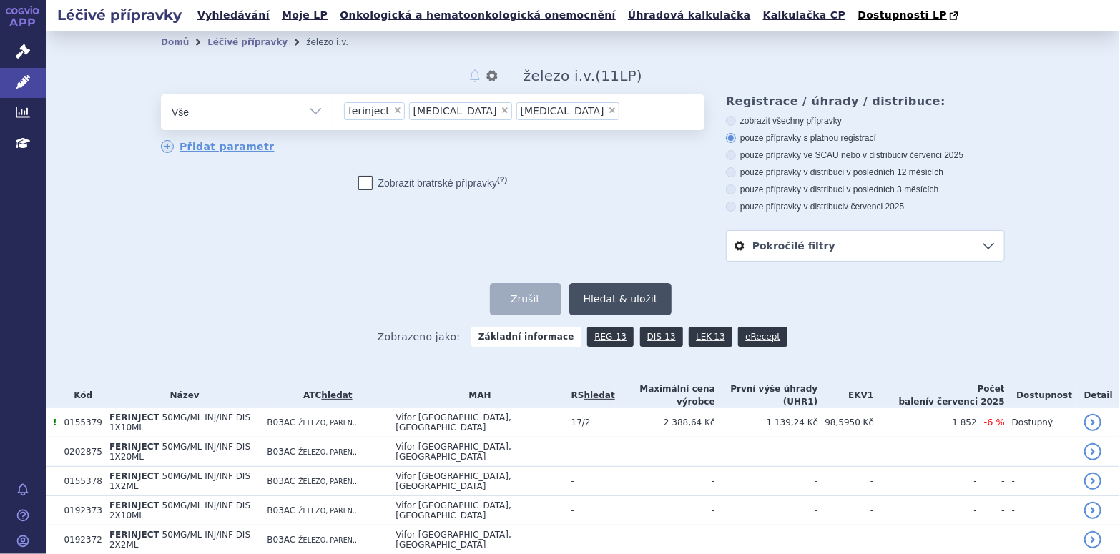
click at [612, 298] on button "Hledat & uložit" at bounding box center [620, 299] width 103 height 32
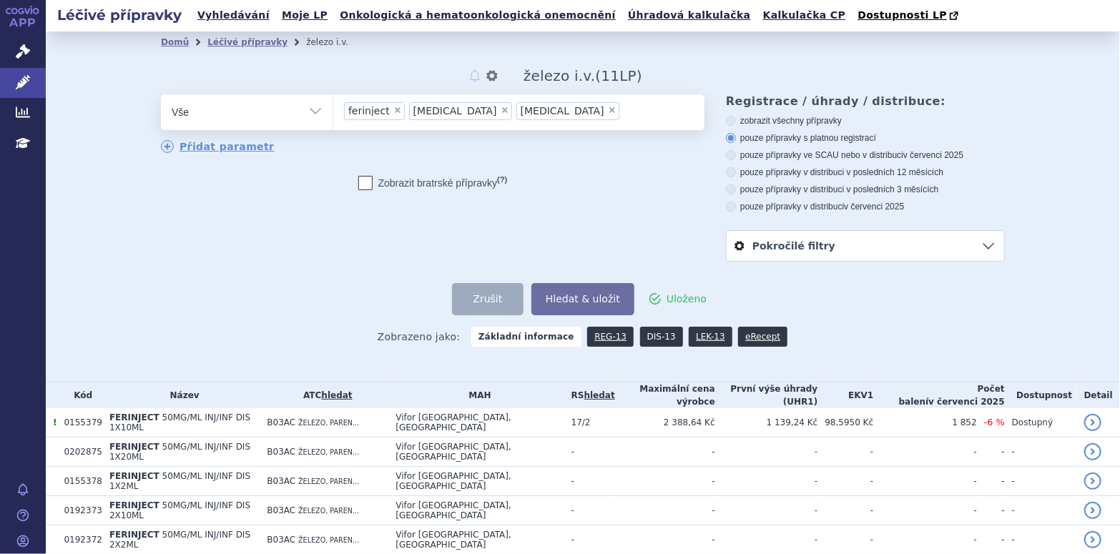
click at [640, 337] on link "DIS-13" at bounding box center [661, 337] width 43 height 20
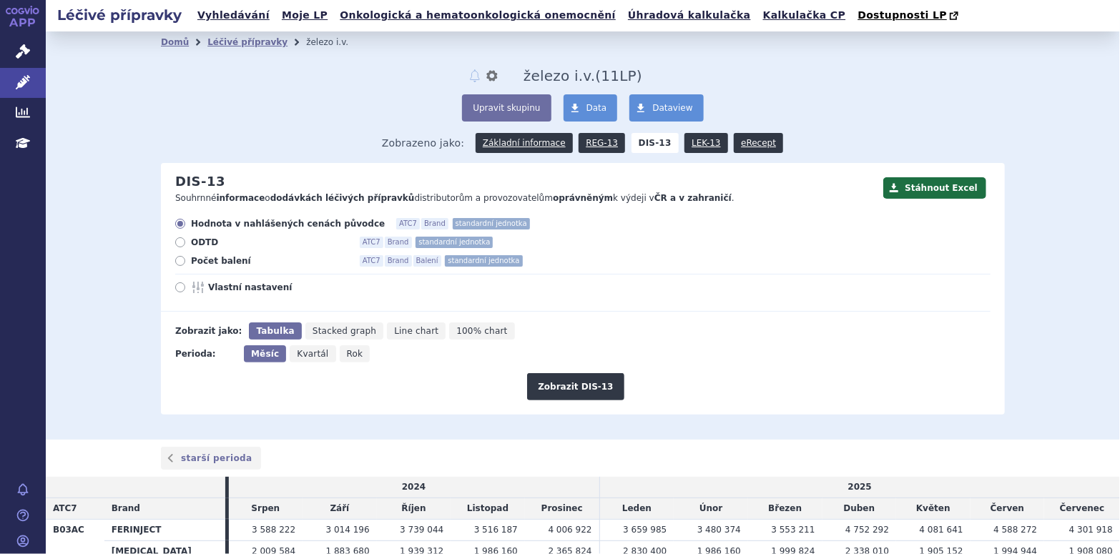
scroll to position [108, 0]
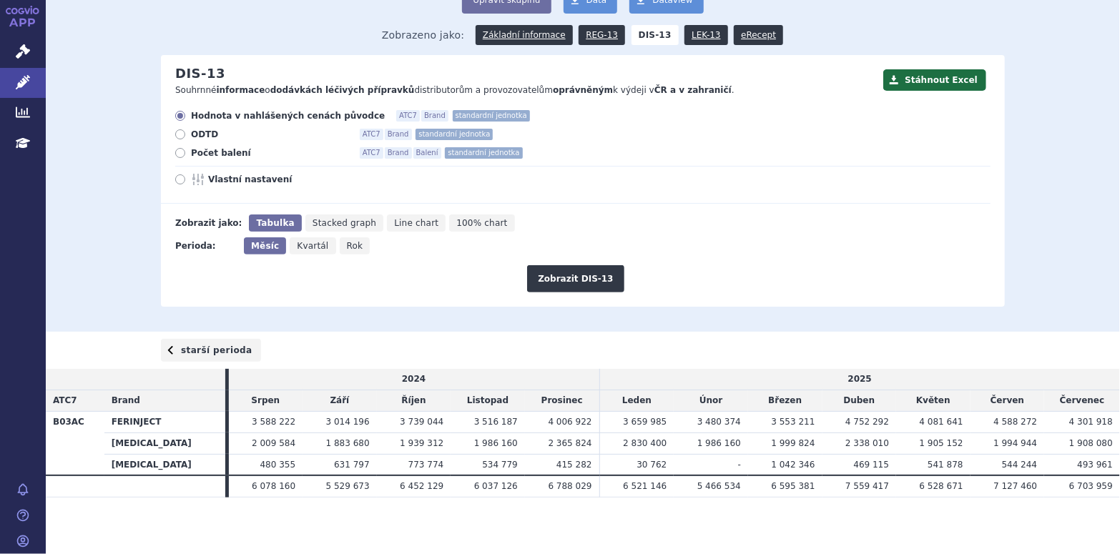
click at [199, 353] on link "starší perioda" at bounding box center [211, 350] width 100 height 23
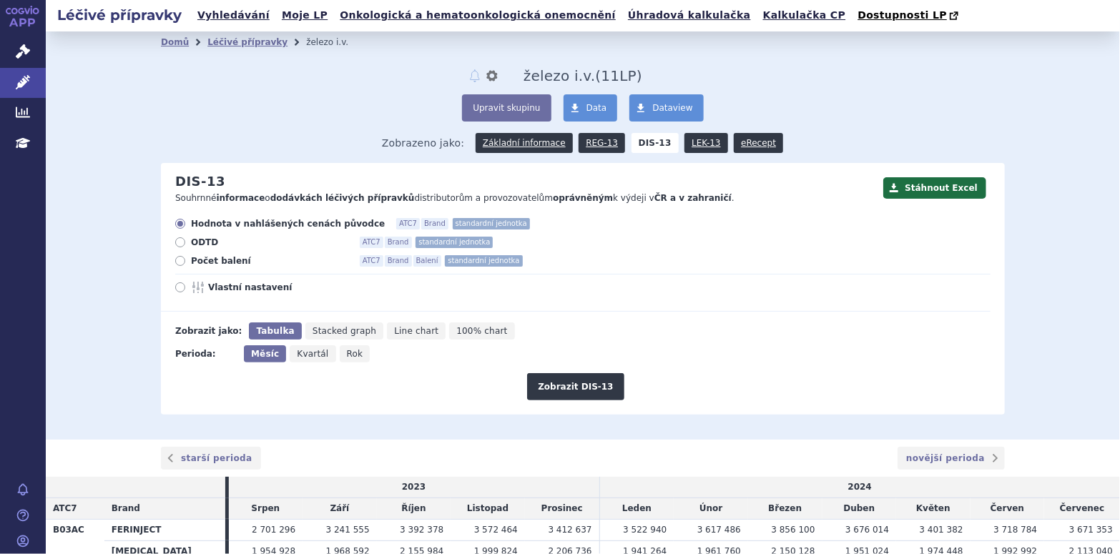
scroll to position [108, 0]
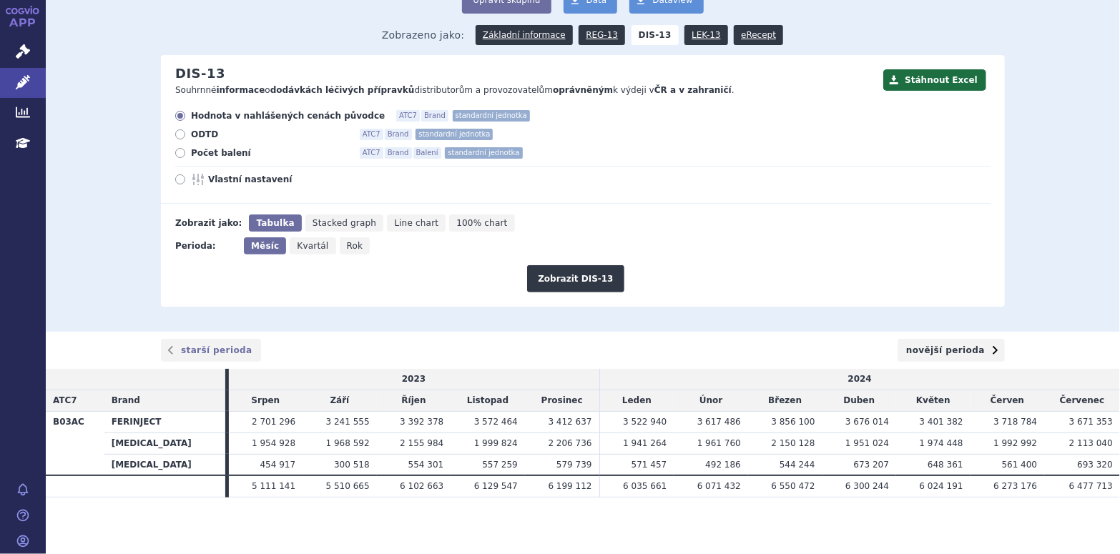
click at [954, 349] on link "novější perioda" at bounding box center [951, 350] width 107 height 23
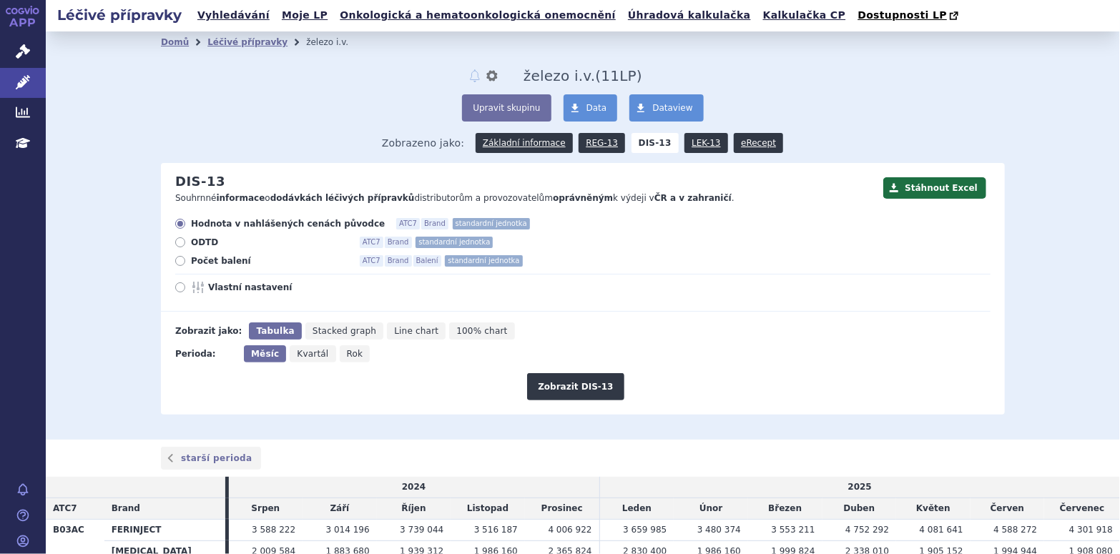
scroll to position [108, 0]
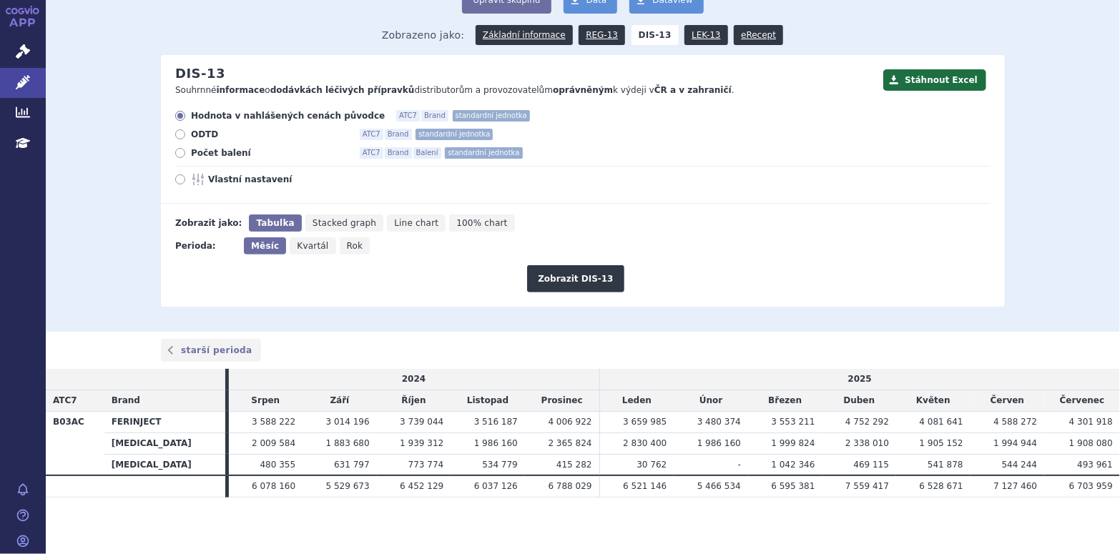
click at [175, 152] on icon at bounding box center [180, 153] width 10 height 10
click at [177, 152] on input "Počet balení ATC7 Brand Balení standardní jednotka" at bounding box center [181, 154] width 9 height 9
radio input "true"
click at [586, 276] on button "Zobrazit DIS-13" at bounding box center [575, 278] width 97 height 27
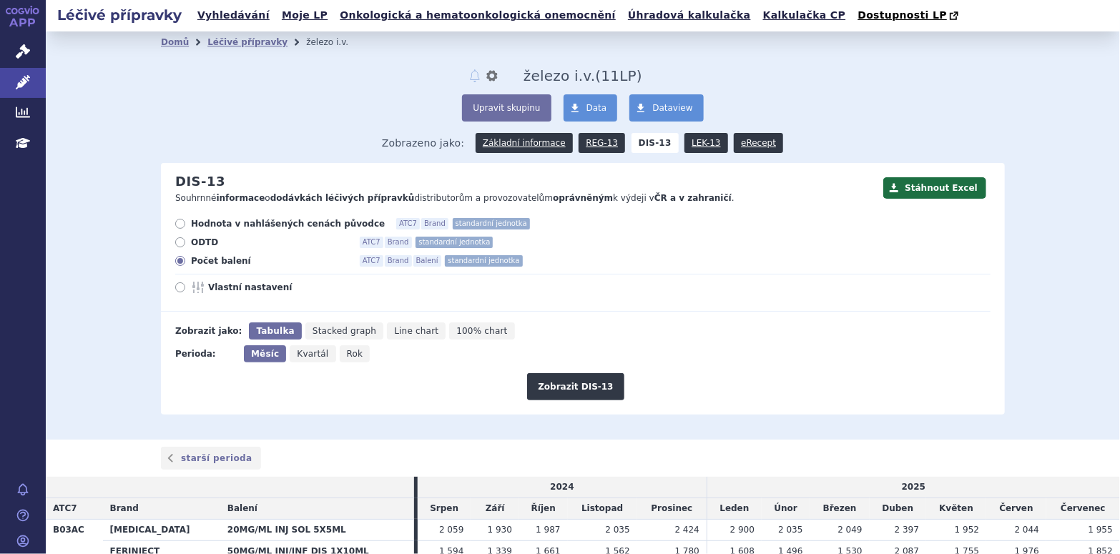
scroll to position [108, 0]
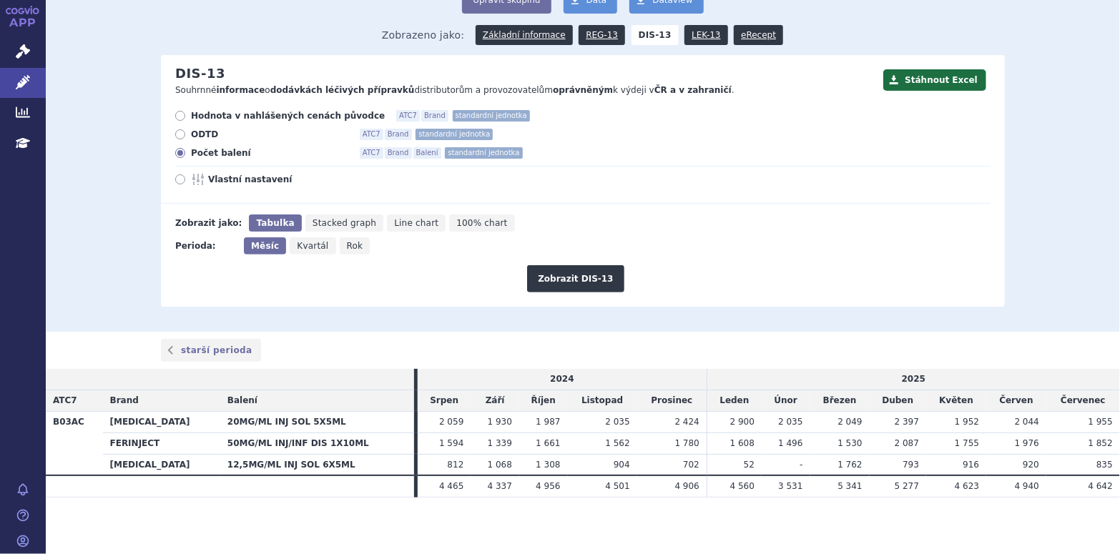
drag, startPoint x: 176, startPoint y: 136, endPoint x: 226, endPoint y: 159, distance: 55.1
click at [179, 135] on icon at bounding box center [180, 134] width 10 height 10
click at [179, 135] on input "ODTD ATC7 Brand standardní jednotka" at bounding box center [181, 136] width 9 height 9
radio input "true"
click at [578, 285] on button "Zobrazit DIS-13" at bounding box center [575, 278] width 97 height 27
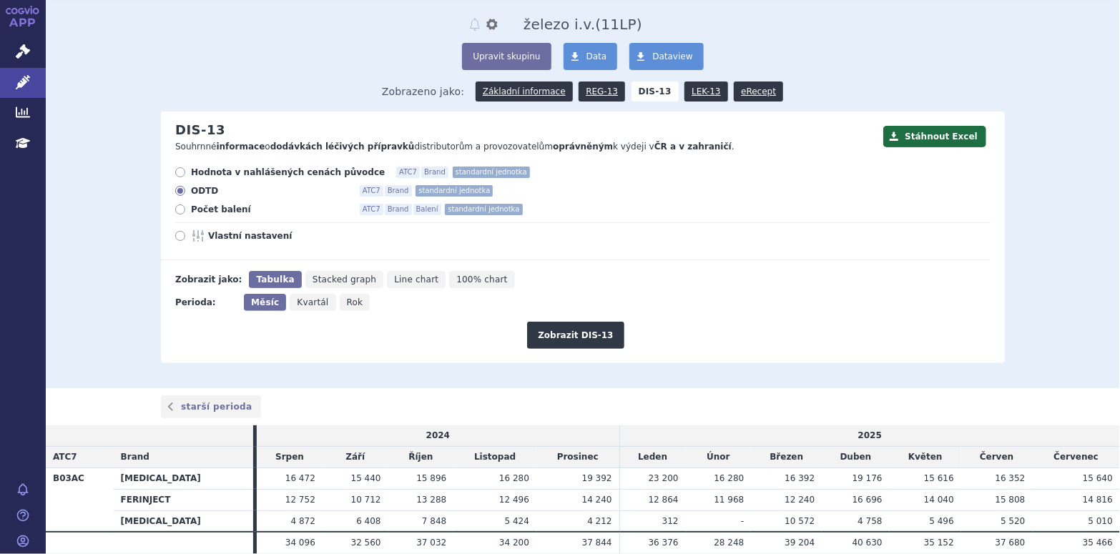
scroll to position [108, 0]
